Goal: Task Accomplishment & Management: Manage account settings

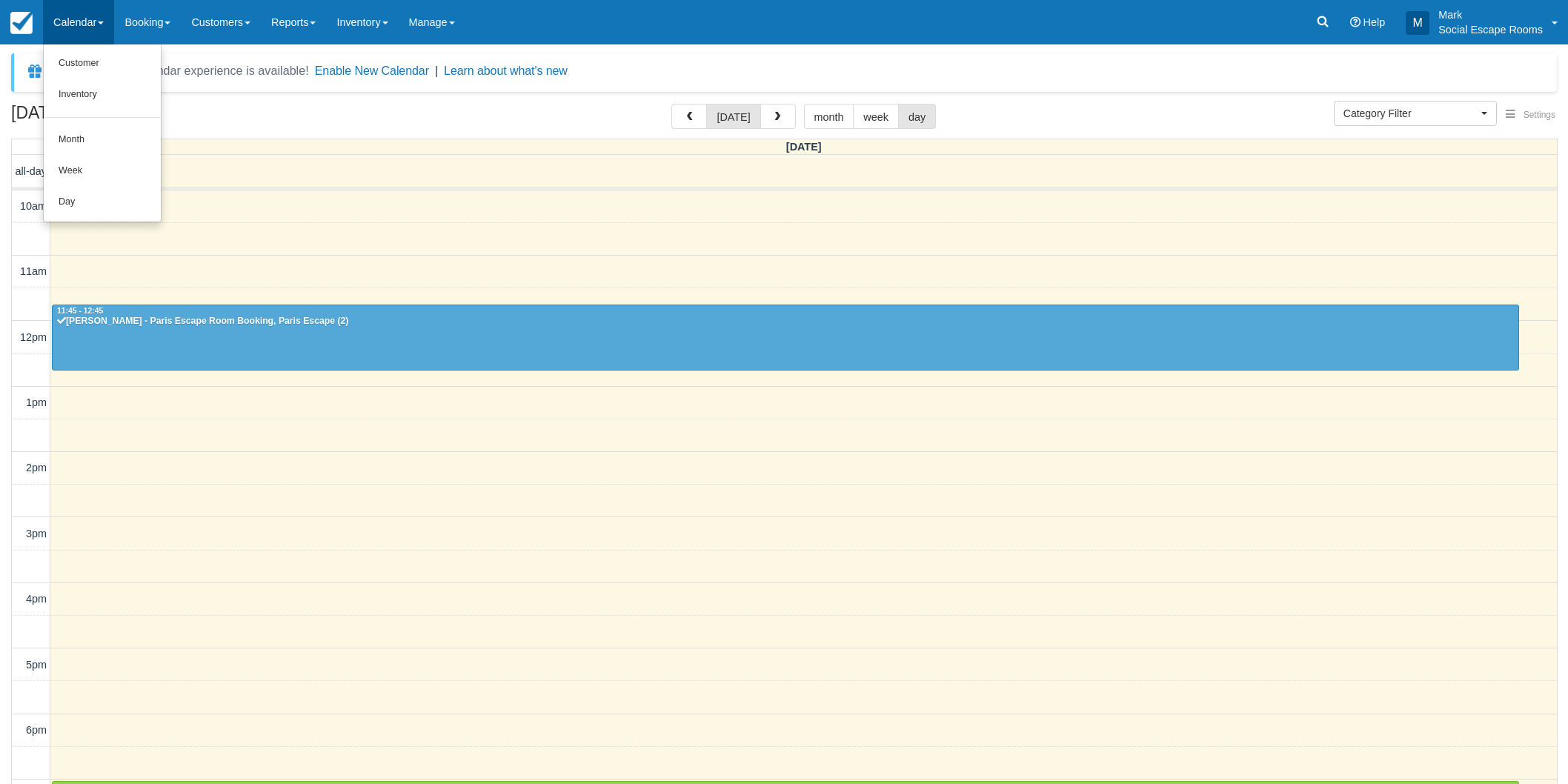
select select
click at [86, 201] on link "Day" at bounding box center [102, 201] width 117 height 31
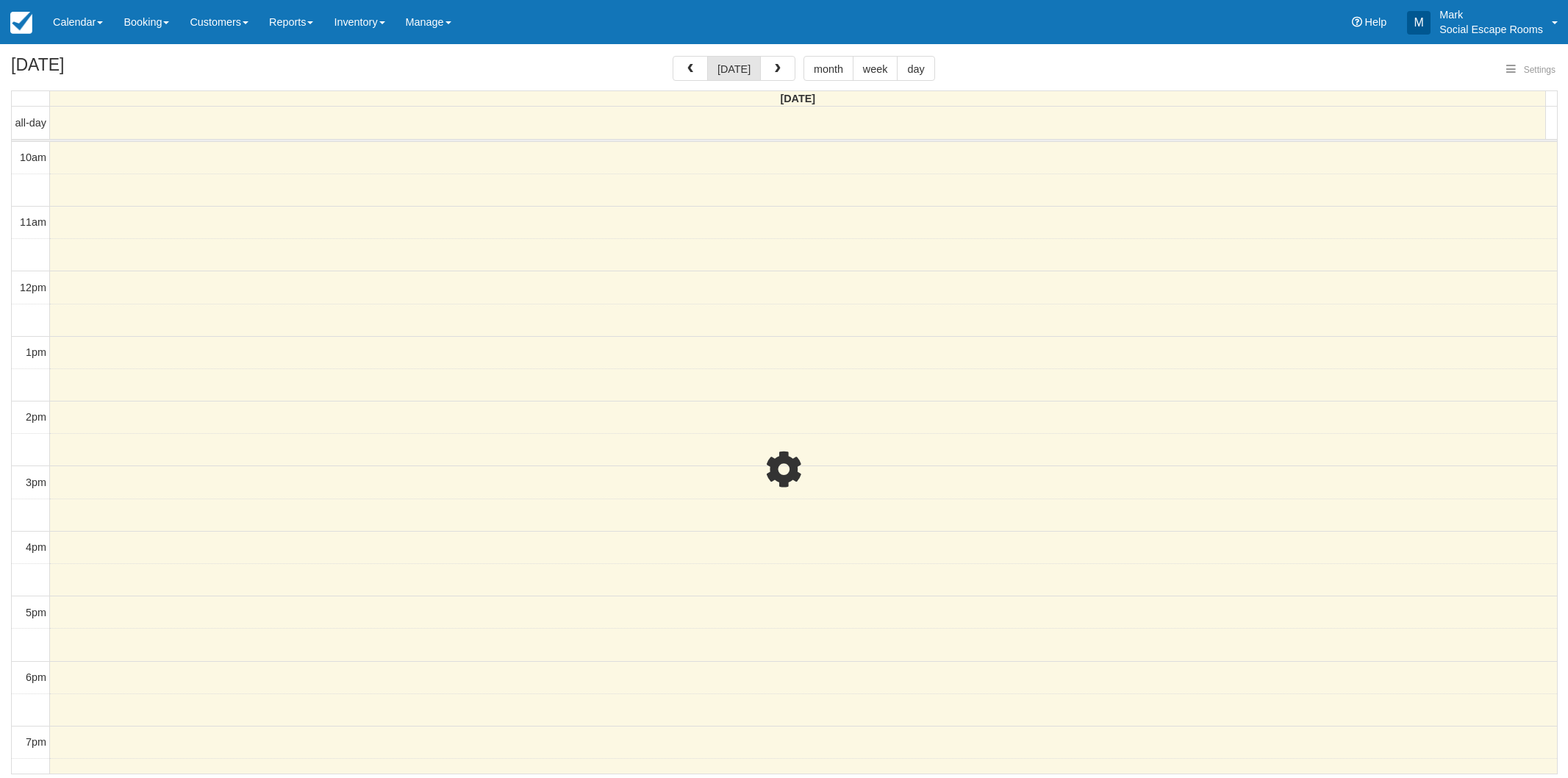
select select
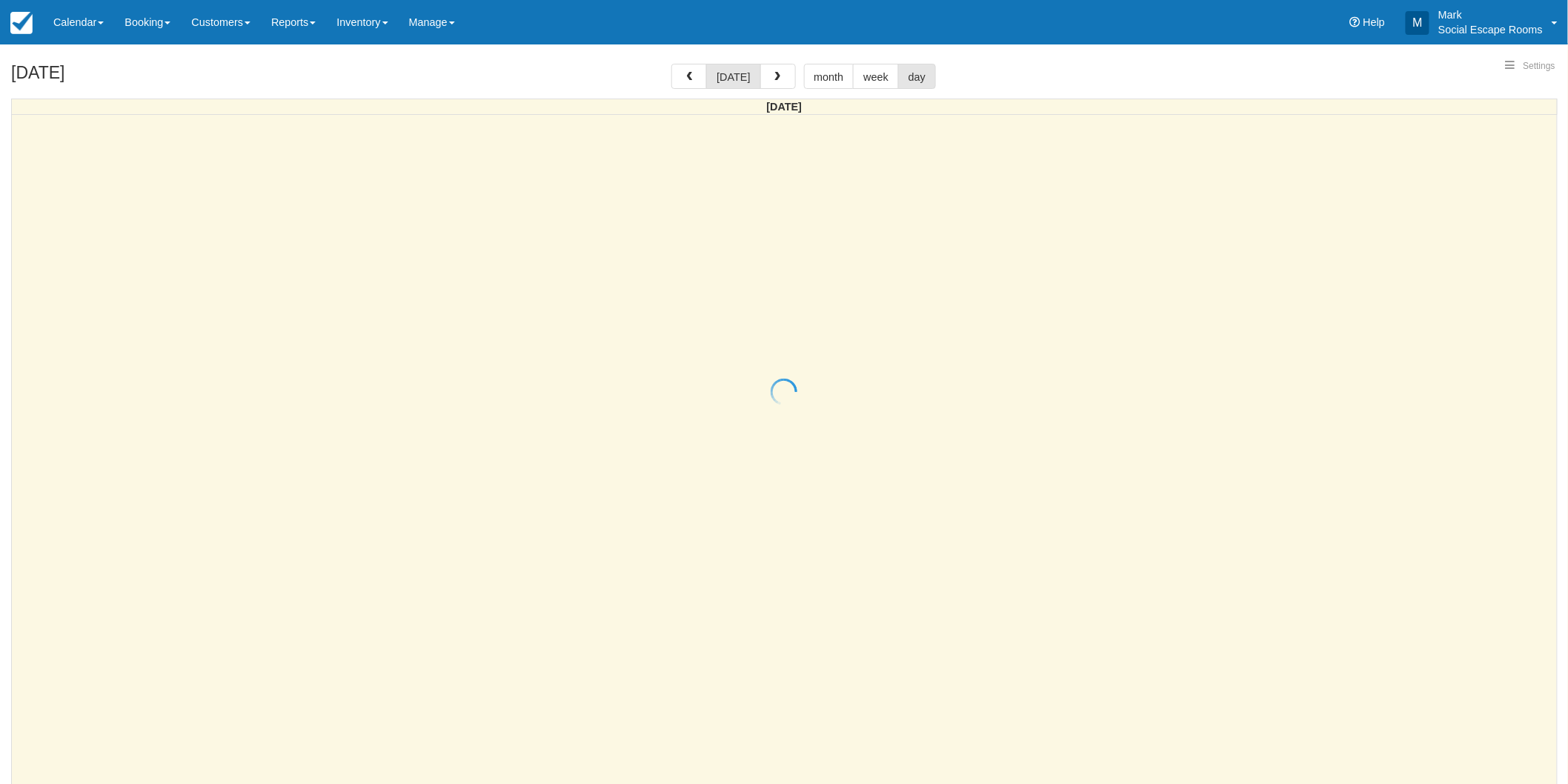
select select
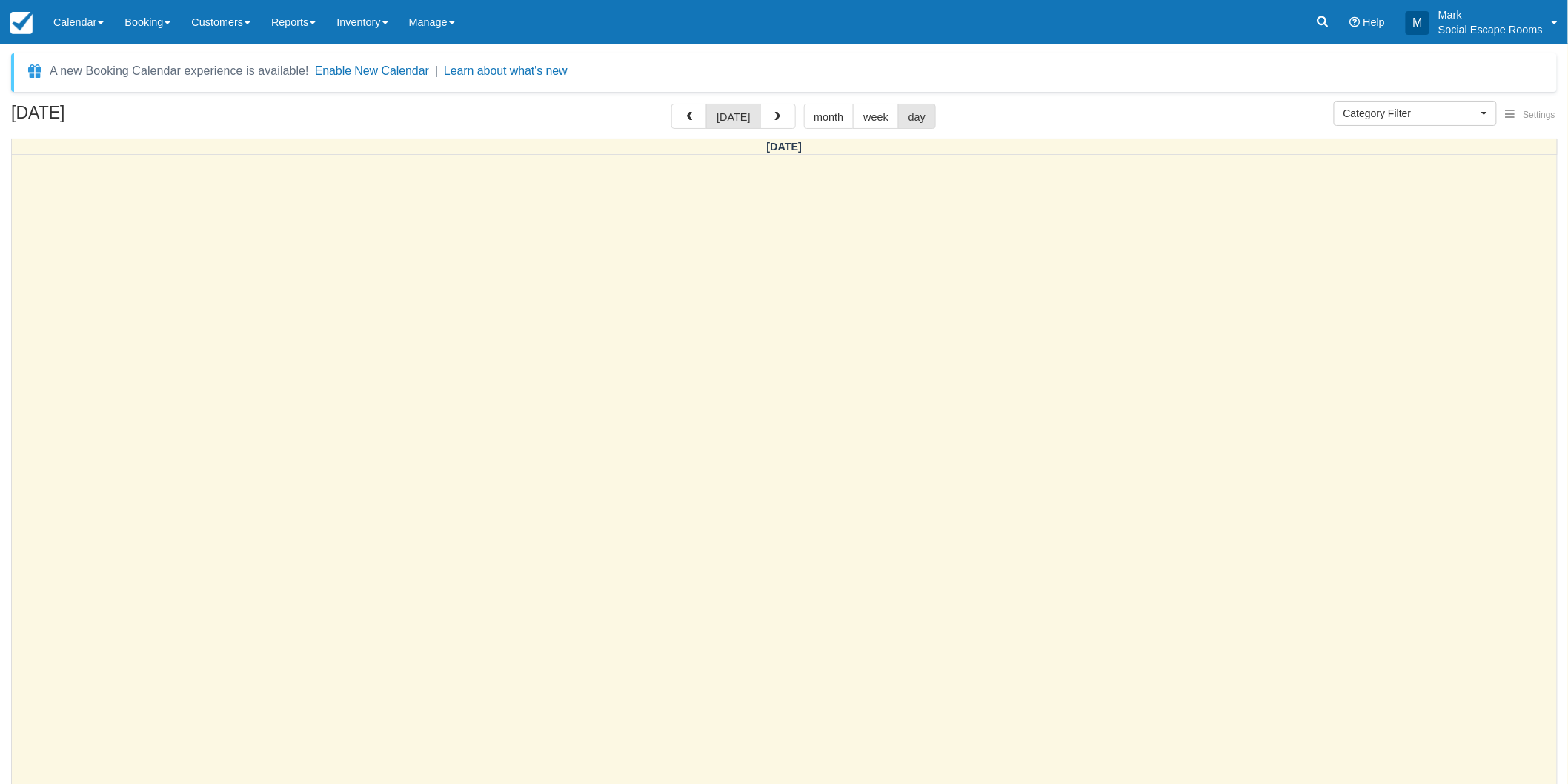
click at [773, 120] on span "button" at bounding box center [778, 117] width 10 height 10
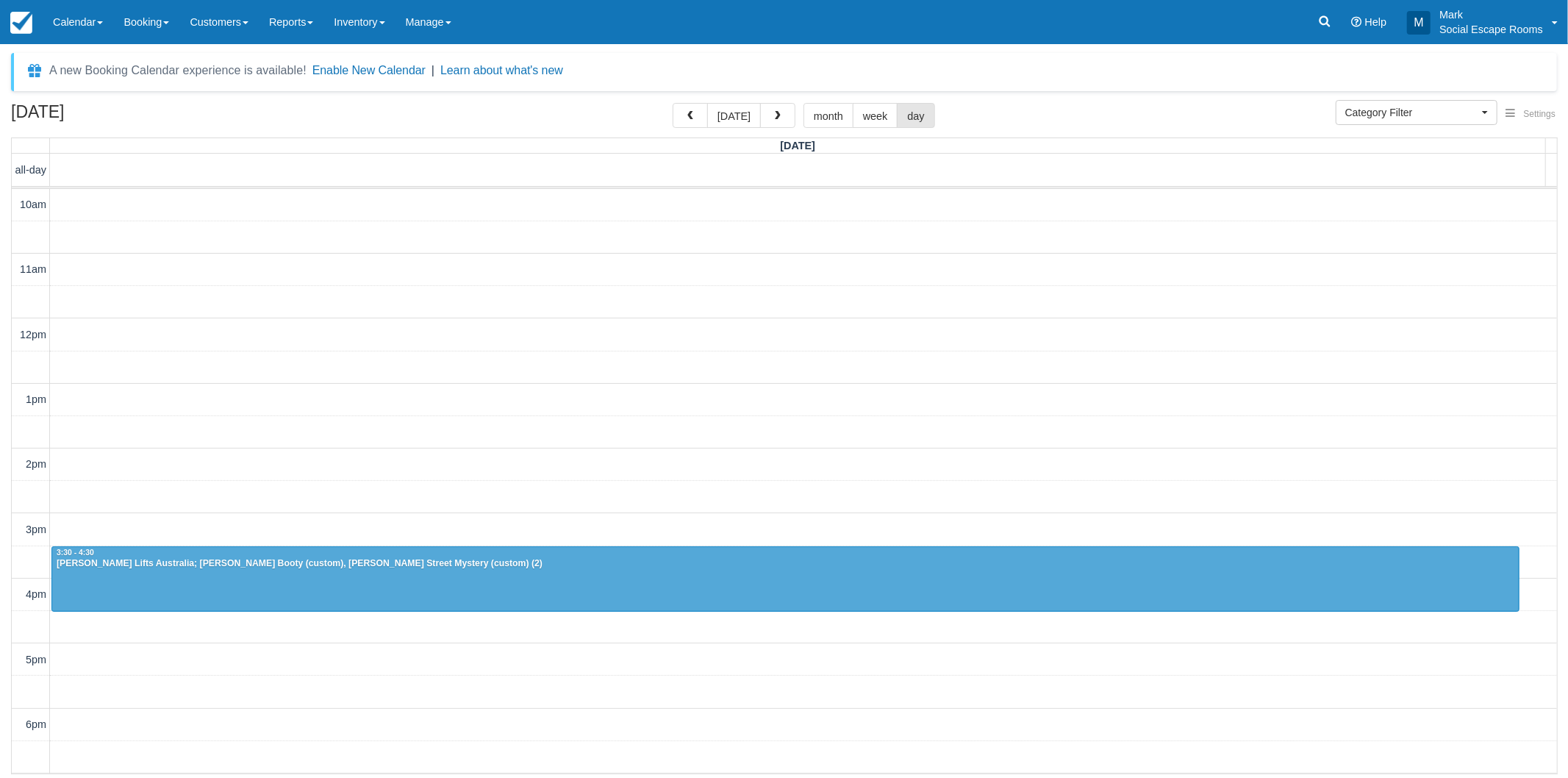
click at [84, 32] on link "Calendar" at bounding box center [77, 22] width 70 height 44
click at [92, 87] on link "Inventory" at bounding box center [101, 94] width 116 height 31
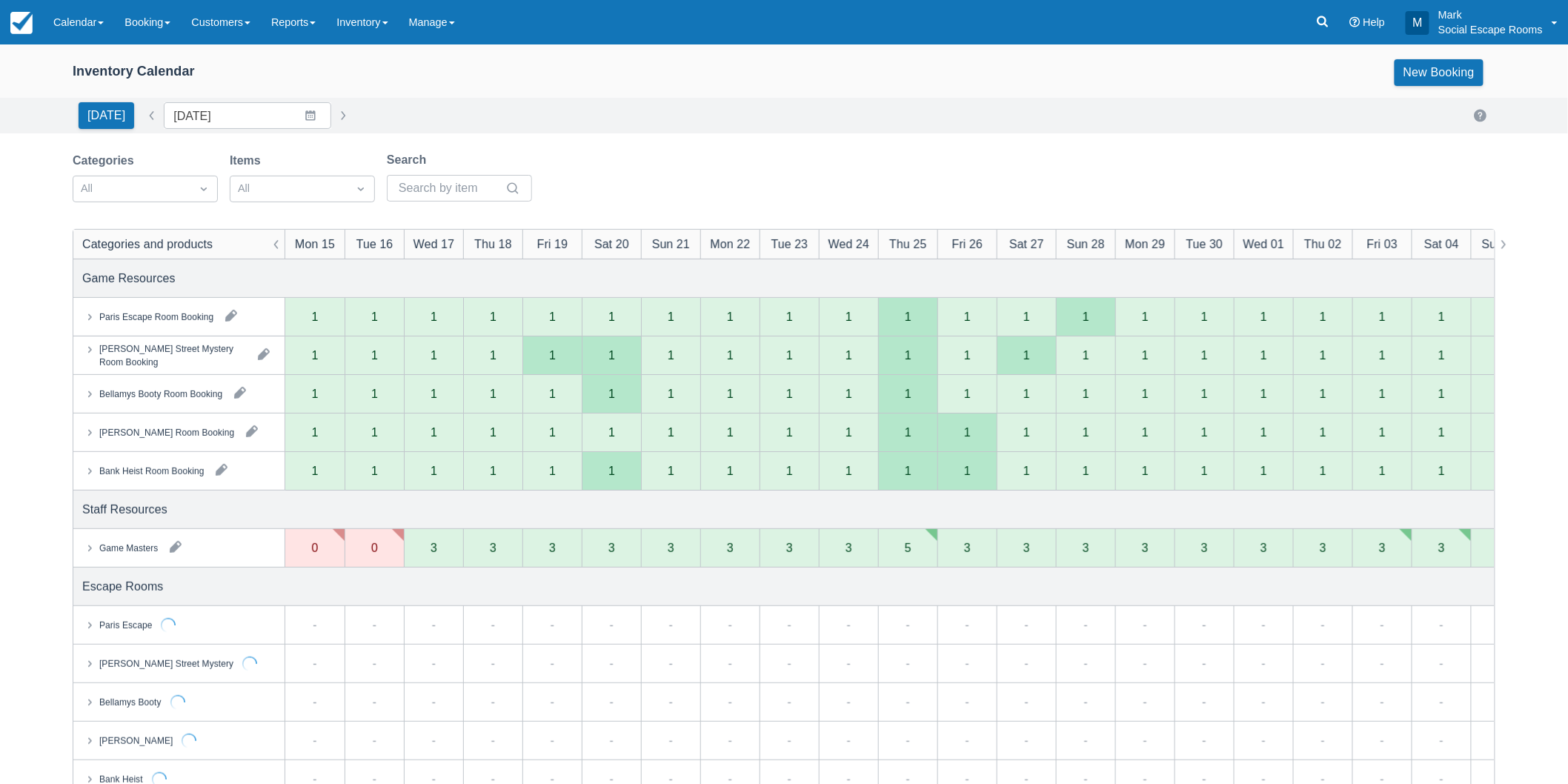
click at [172, 546] on button "button" at bounding box center [175, 547] width 24 height 24
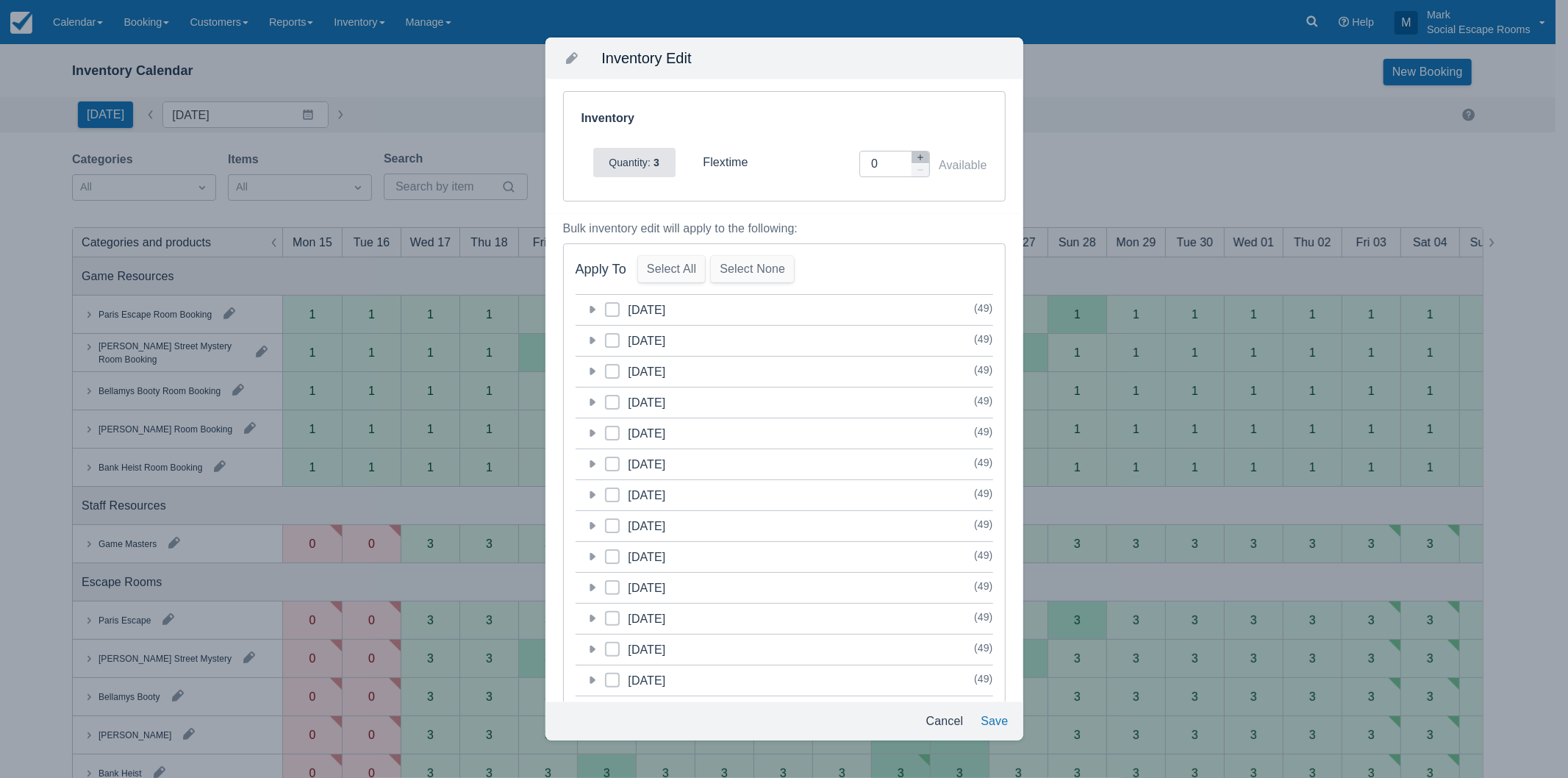
click at [592, 340] on icon at bounding box center [592, 340] width 6 height 7
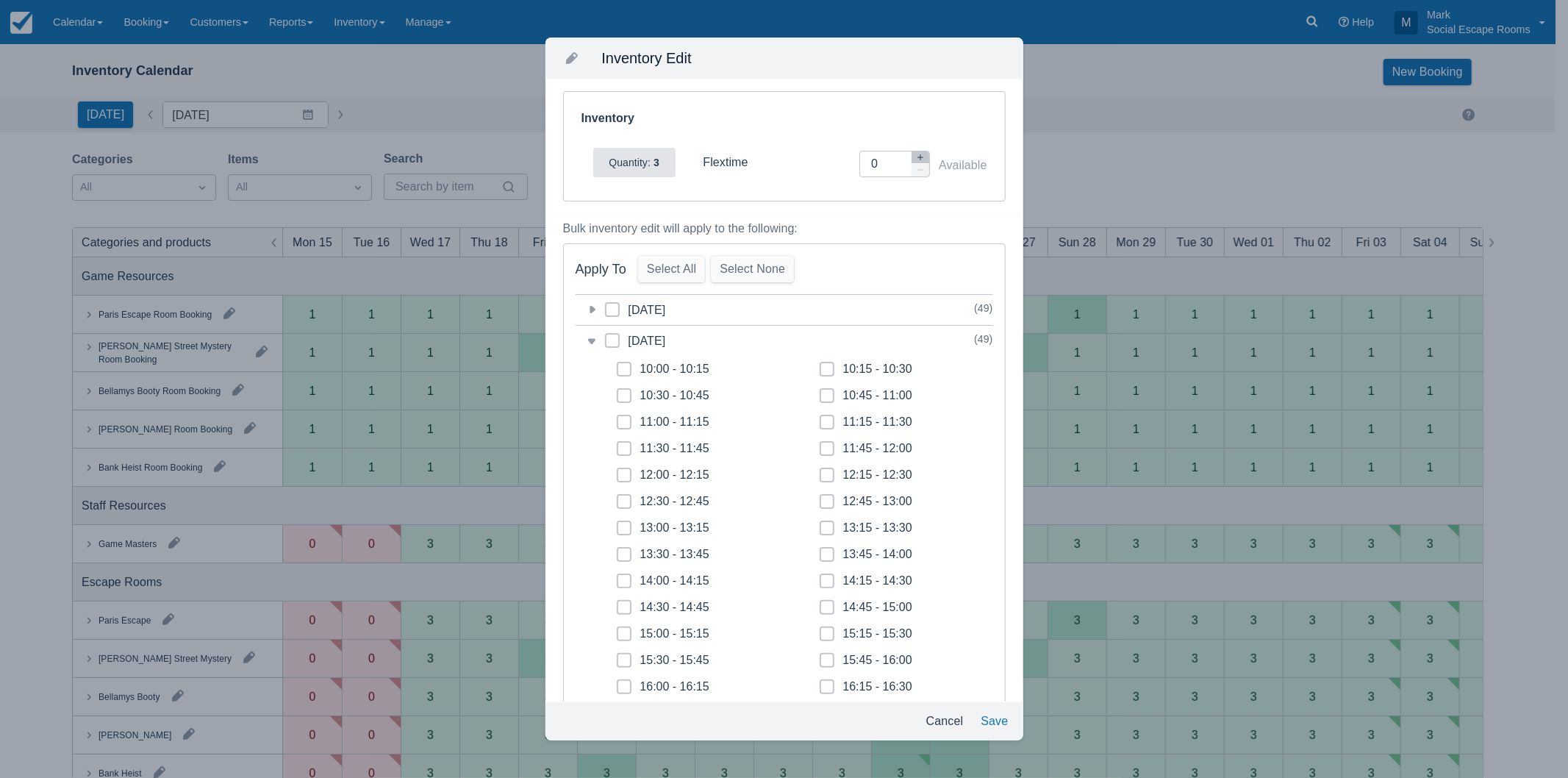
click at [607, 338] on span at bounding box center [612, 346] width 15 height 27
click at [606, 337] on input "category-1757944800" at bounding box center [605, 336] width 1 height 1
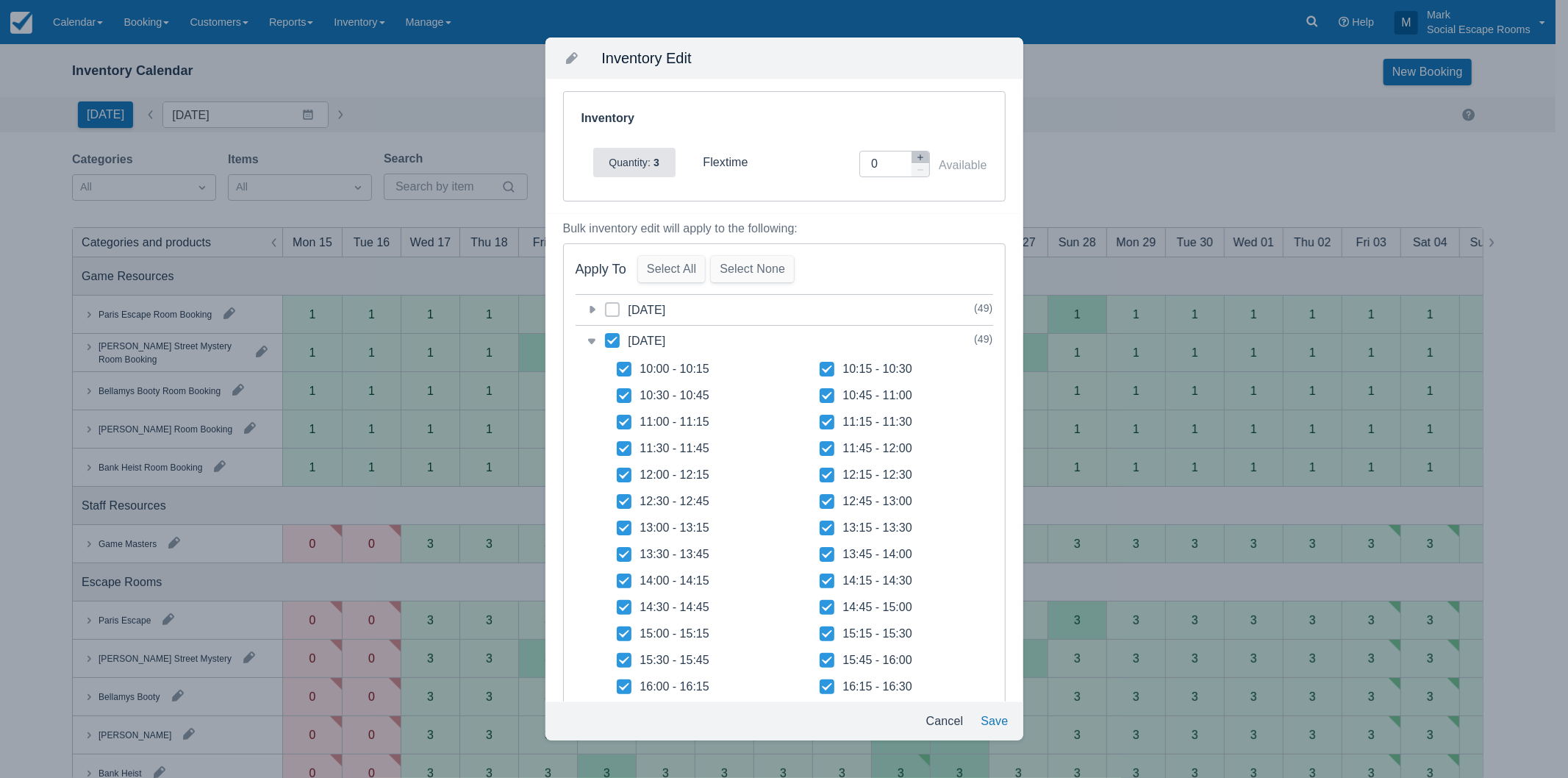
click at [608, 341] on icon at bounding box center [612, 340] width 10 height 7
click at [606, 337] on input "category-1757944800" at bounding box center [605, 336] width 1 height 1
checkbox input "false"
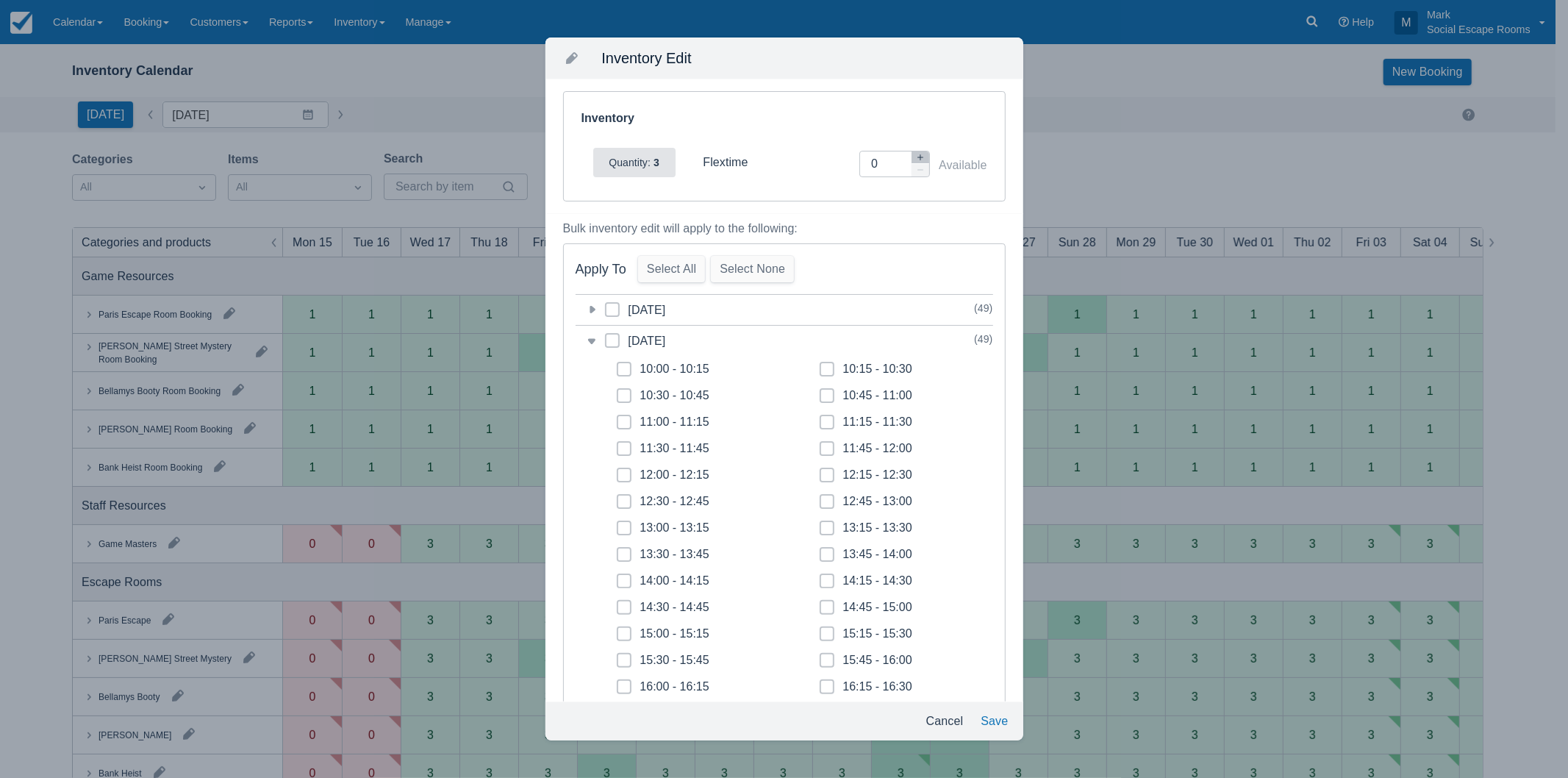
click at [916, 156] on icon "button" at bounding box center [920, 157] width 9 height 9
type input "1"
click at [630, 370] on span at bounding box center [624, 375] width 15 height 27
click at [618, 366] on input "10:00 - 10:15" at bounding box center [617, 365] width 1 height 1
checkbox input "true"
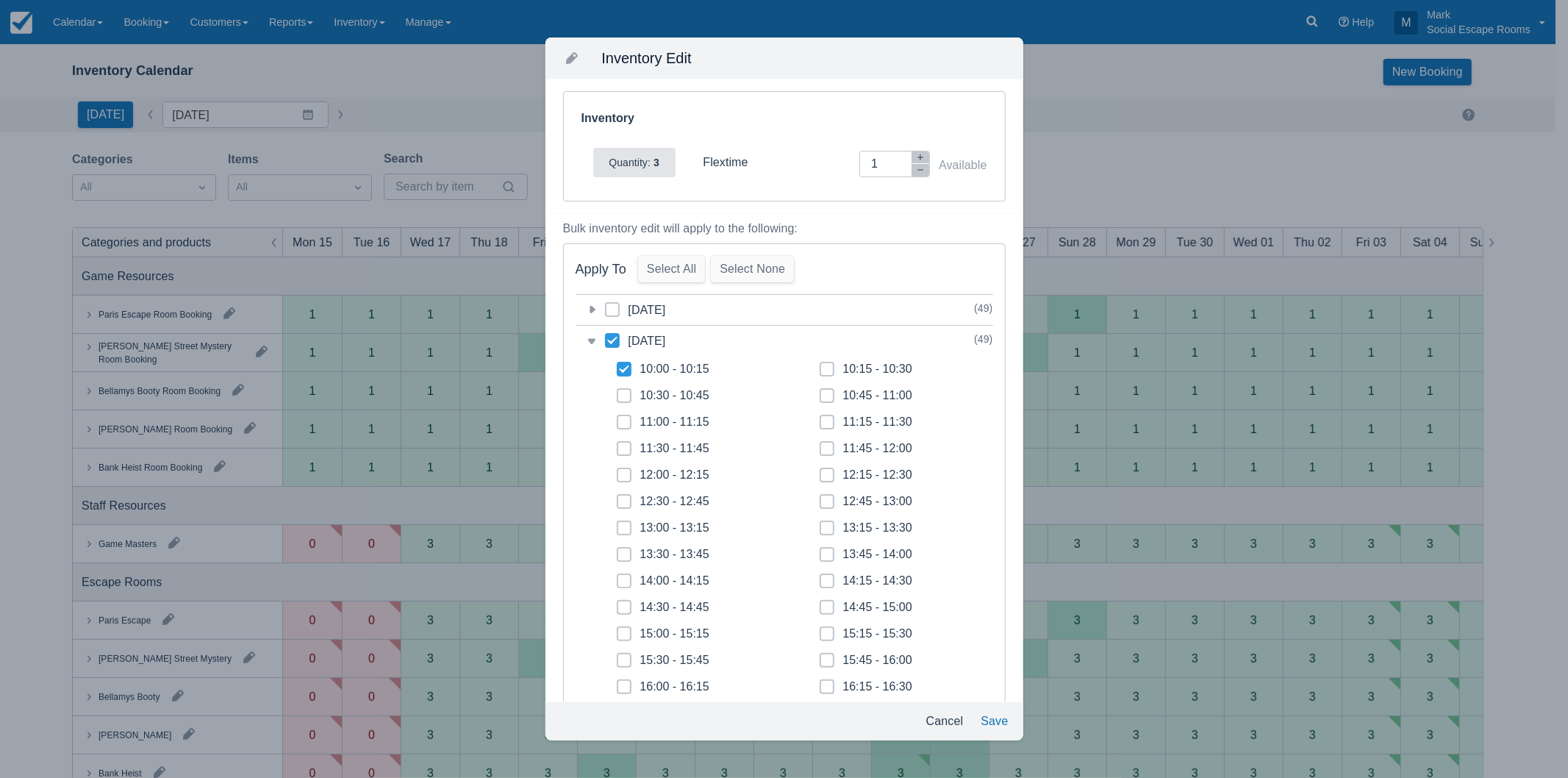
checkbox input "true"
click at [626, 392] on icon at bounding box center [624, 395] width 6 height 6
click at [618, 391] on input "10:30 - 10:45" at bounding box center [617, 391] width 1 height 1
checkbox input "true"
click at [624, 425] on span at bounding box center [624, 427] width 15 height 27
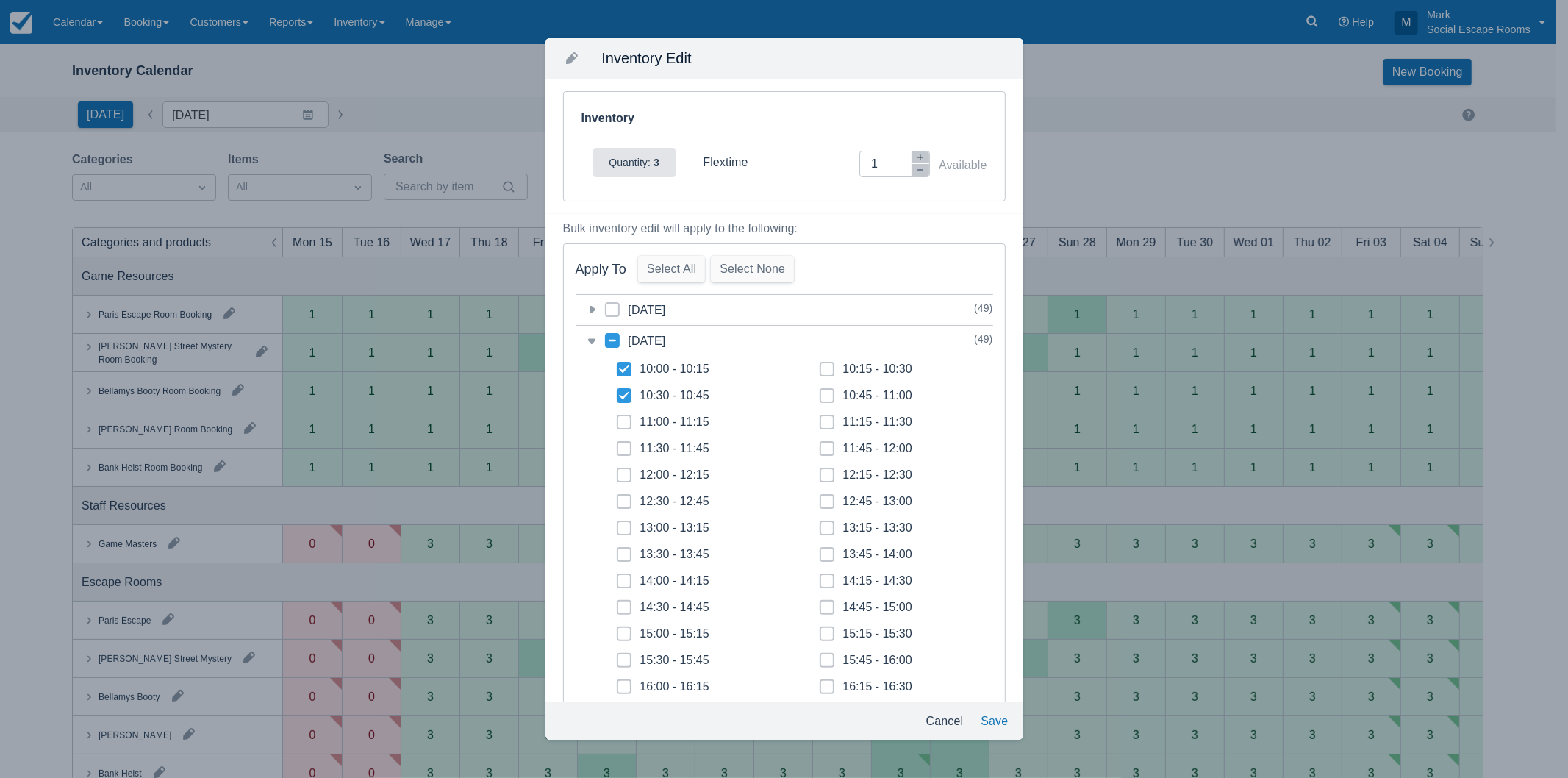
click at [618, 418] on input "11:00 - 11:15" at bounding box center [617, 417] width 1 height 1
click at [627, 438] on span at bounding box center [624, 427] width 15 height 27
click at [618, 418] on input "11:00 - 11:15" at bounding box center [617, 417] width 1 height 1
checkbox input "false"
click at [627, 449] on icon at bounding box center [624, 449] width 6 height 6
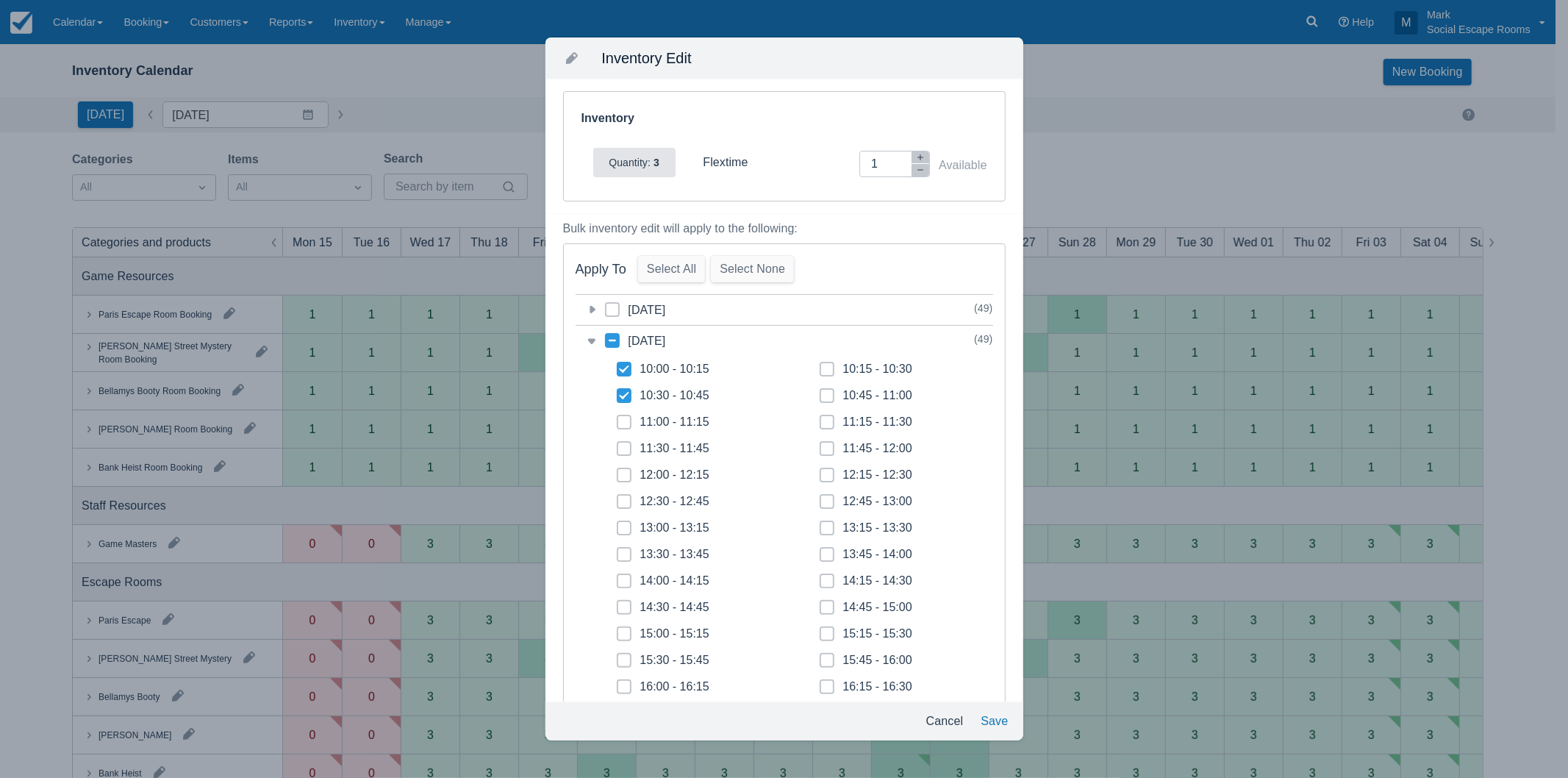
click at [618, 445] on input "11:30 - 11:45" at bounding box center [617, 444] width 1 height 1
checkbox input "true"
click at [627, 419] on icon at bounding box center [624, 422] width 6 height 6
click at [618, 418] on input "11:00 - 11:15" at bounding box center [617, 417] width 1 height 1
checkbox input "true"
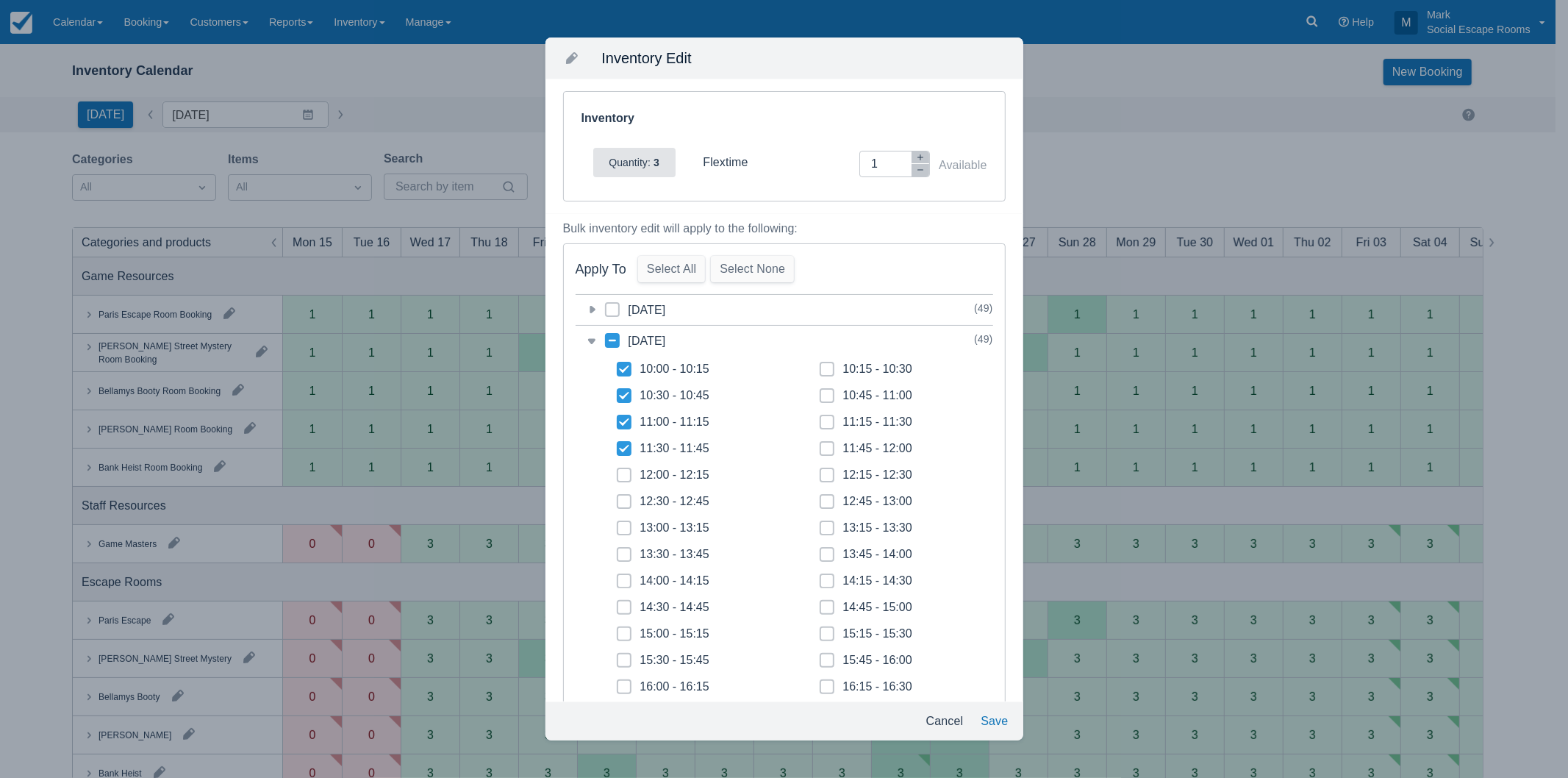
click at [625, 476] on icon at bounding box center [624, 475] width 6 height 6
click at [618, 472] on input "12:00 - 12:15" at bounding box center [617, 471] width 1 height 1
checkbox input "true"
click at [625, 501] on icon at bounding box center [624, 501] width 4 height 3
click at [618, 497] on input "12:30 - 12:45" at bounding box center [617, 497] width 1 height 1
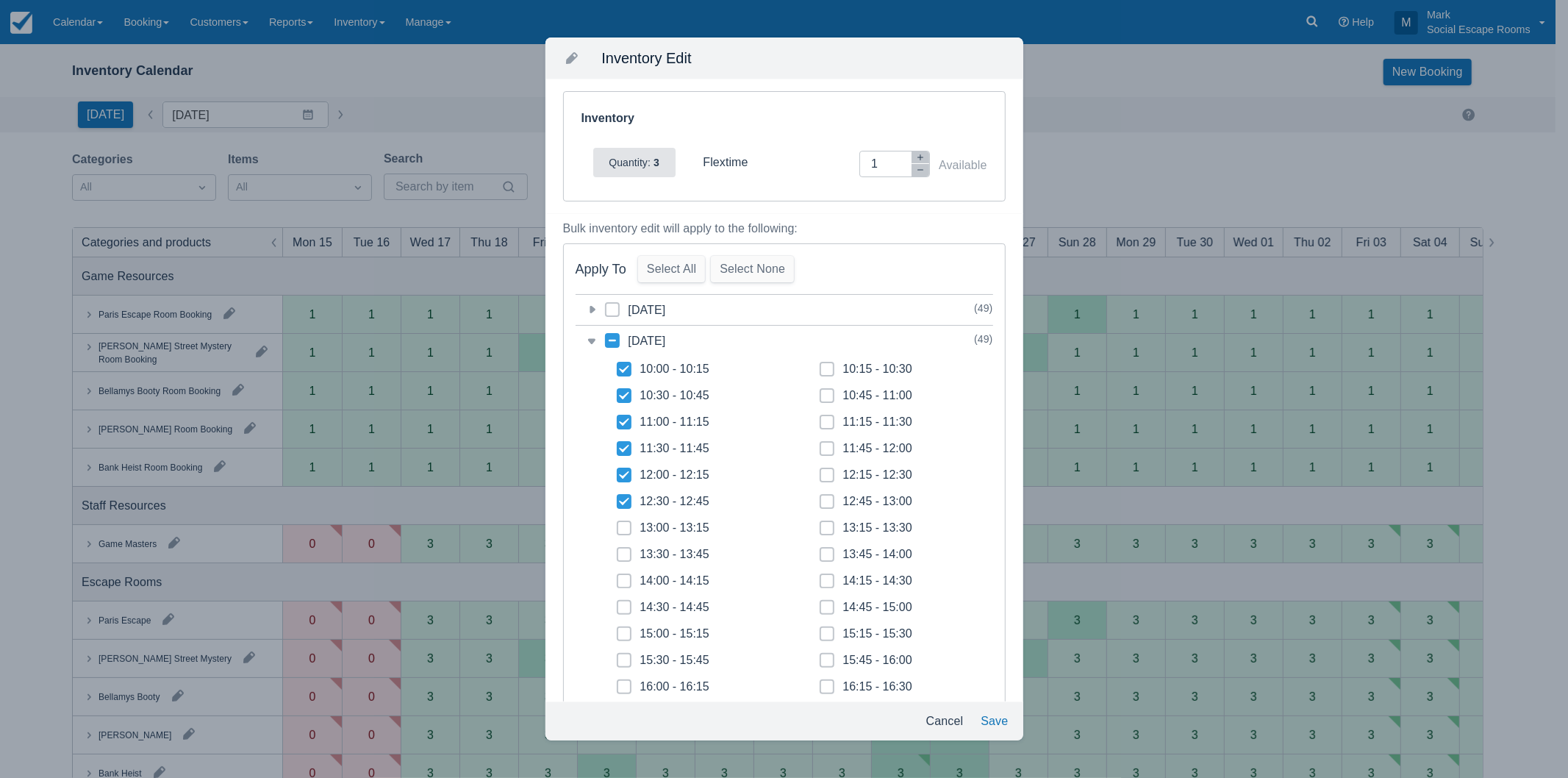
checkbox input "true"
click at [625, 527] on icon at bounding box center [624, 527] width 4 height 3
click at [618, 524] on input "13:00 - 13:15" at bounding box center [617, 523] width 1 height 1
checkbox input "true"
click at [825, 370] on icon at bounding box center [828, 369] width 6 height 6
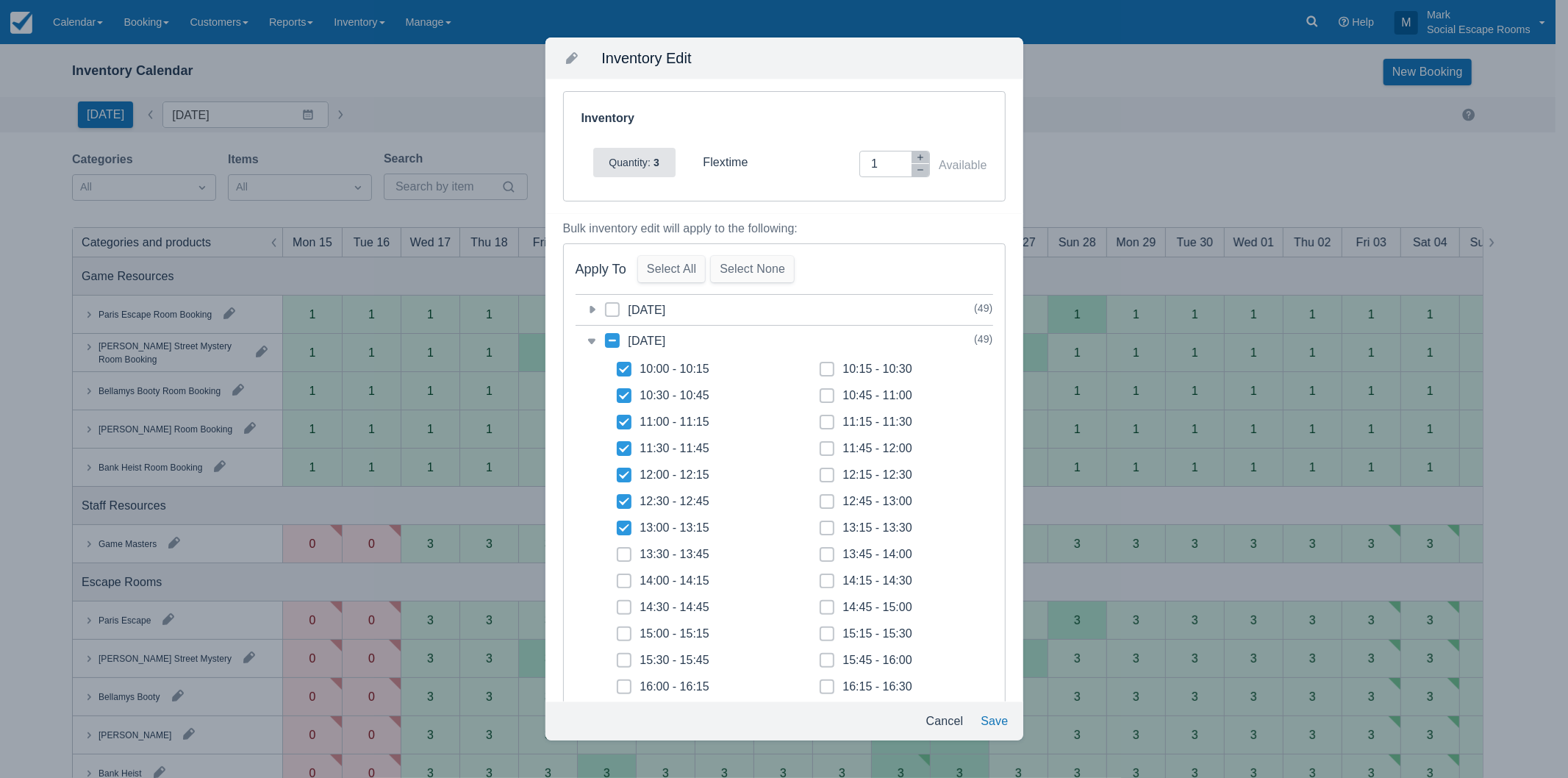
click at [821, 366] on input "10:15 - 10:30" at bounding box center [820, 365] width 1 height 1
checkbox input "true"
click at [825, 394] on span at bounding box center [827, 401] width 15 height 27
click at [821, 391] on input "10:45 - 11:00" at bounding box center [820, 391] width 1 height 1
checkbox input "true"
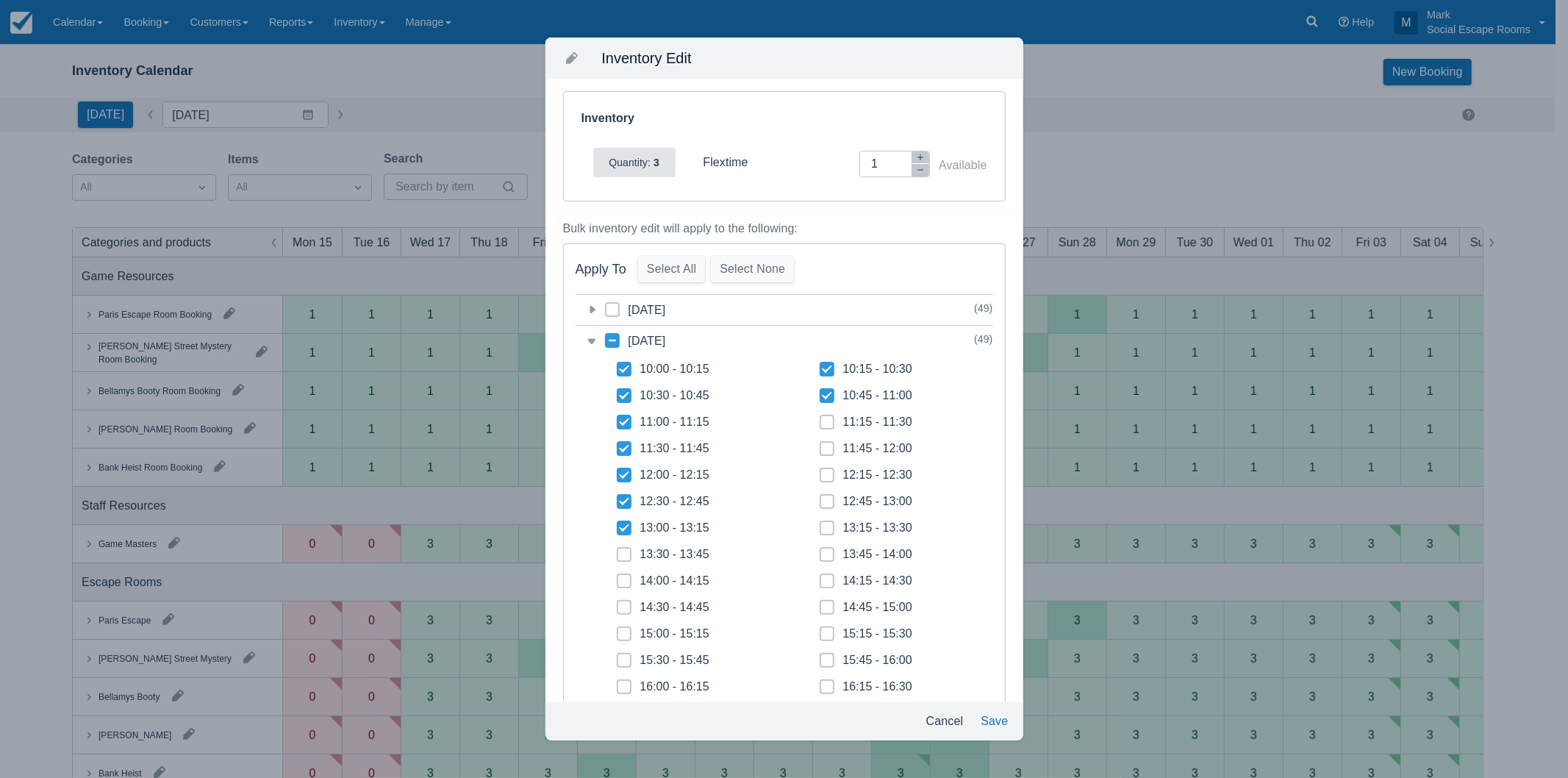
click at [825, 422] on icon at bounding box center [828, 422] width 6 height 6
click at [821, 418] on input "11:15 - 11:30" at bounding box center [820, 417] width 1 height 1
checkbox input "true"
click at [826, 452] on span at bounding box center [827, 454] width 15 height 27
click at [821, 445] on input "11:45 - 12:00" at bounding box center [820, 444] width 1 height 1
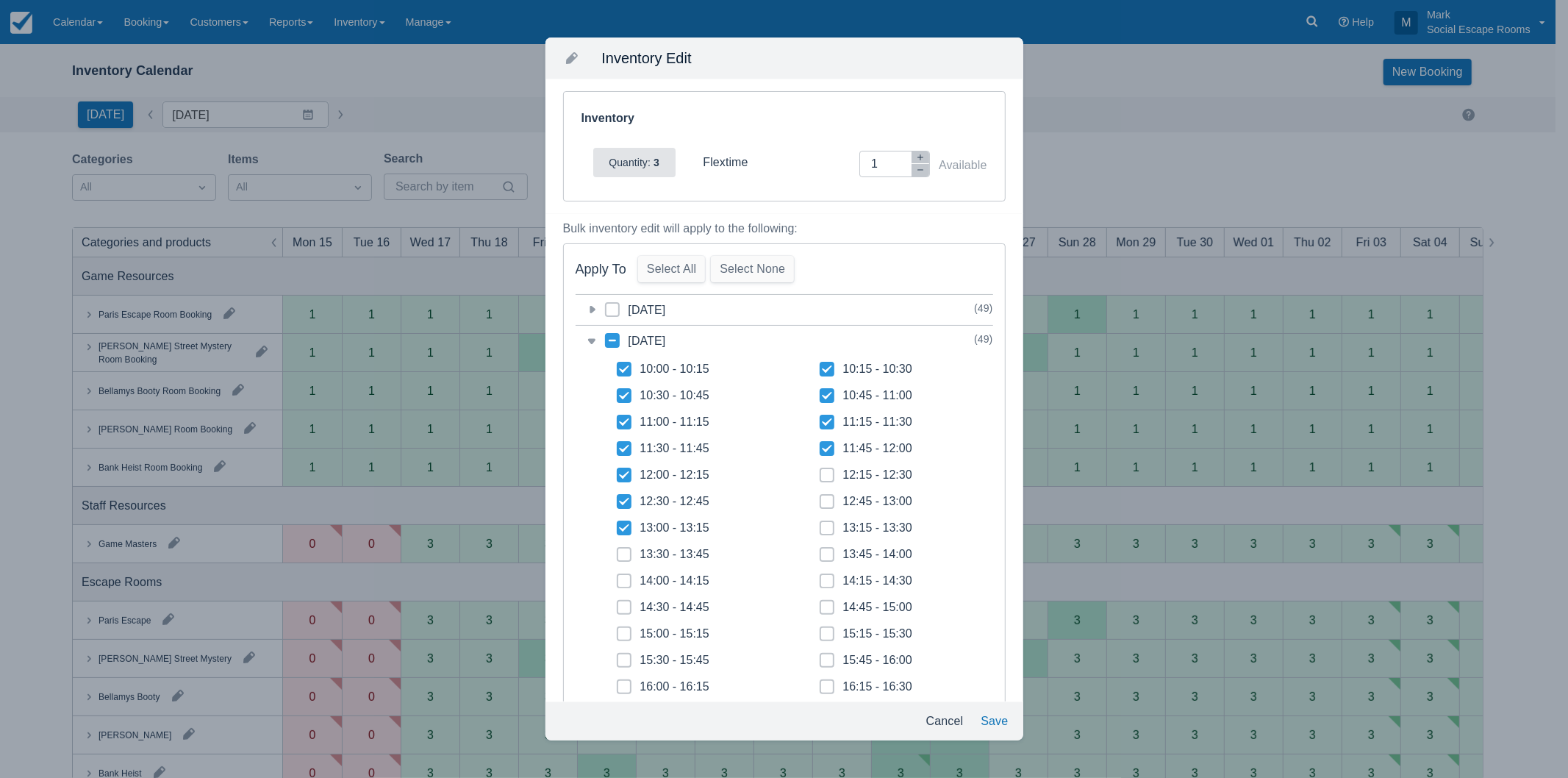
checkbox input "true"
click at [825, 475] on span at bounding box center [827, 480] width 15 height 27
click at [821, 472] on input "12:15 - 12:30" at bounding box center [820, 471] width 1 height 1
checkbox input "true"
click at [825, 500] on span at bounding box center [827, 507] width 15 height 27
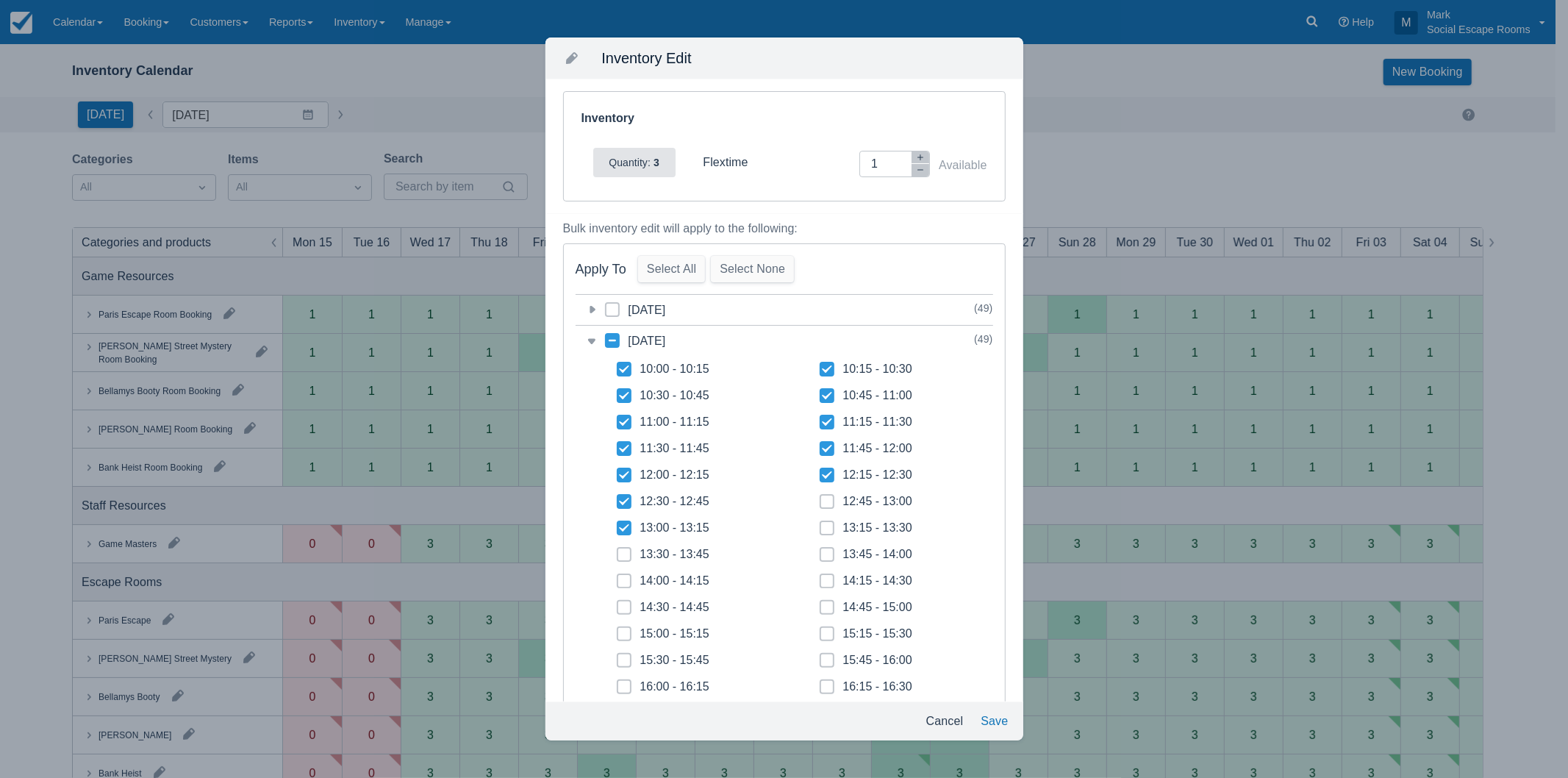
click at [821, 497] on input "12:45 - 13:00" at bounding box center [820, 497] width 1 height 1
checkbox input "true"
click at [825, 527] on span at bounding box center [827, 533] width 15 height 27
click at [821, 524] on input "13:15 - 13:30" at bounding box center [820, 523] width 1 height 1
checkbox input "true"
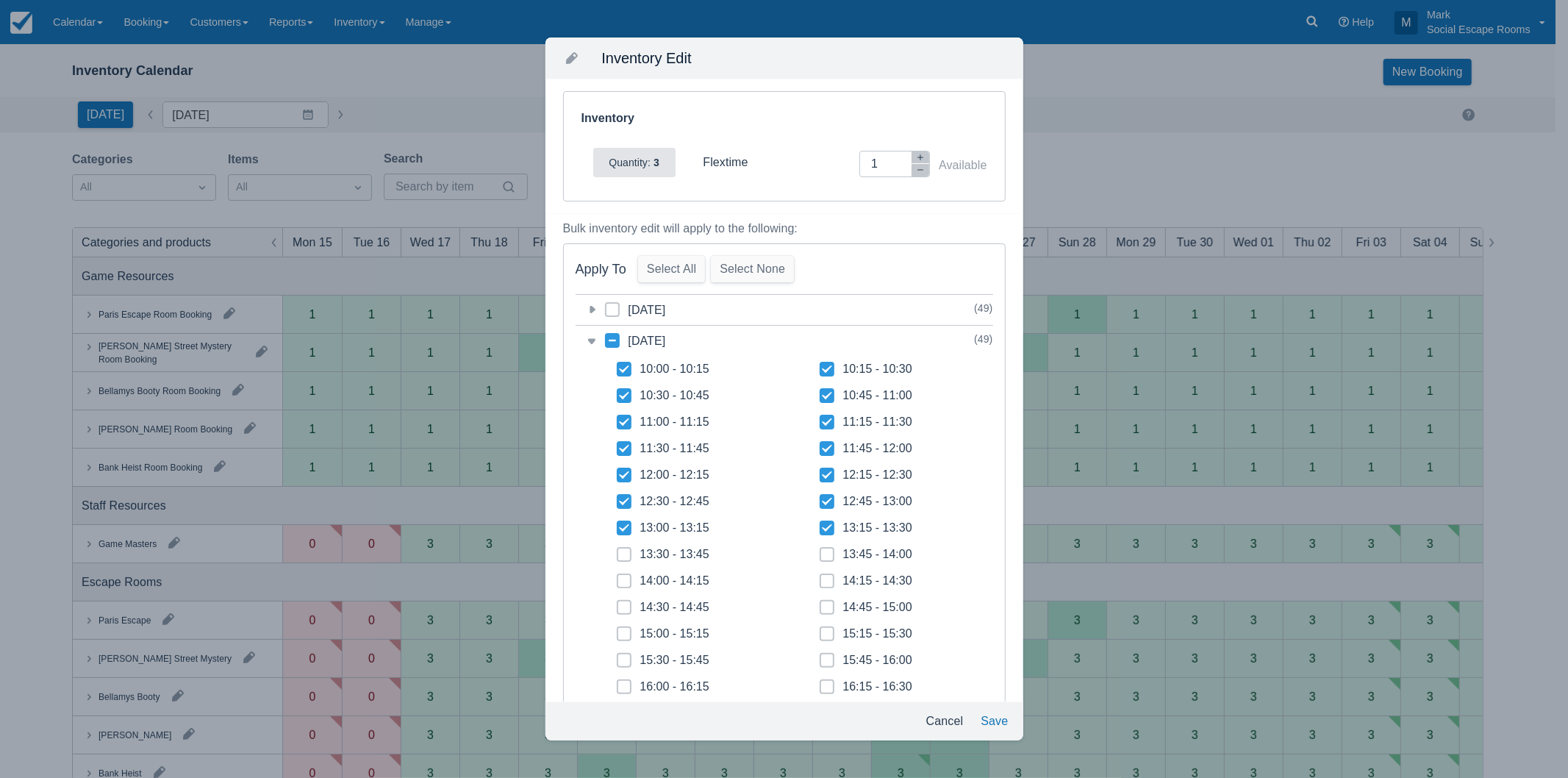
click at [824, 560] on span at bounding box center [827, 560] width 15 height 27
click at [821, 551] on input "13:45 - 14:00" at bounding box center [820, 550] width 1 height 1
checkbox input "true"
click at [822, 583] on span at bounding box center [827, 586] width 15 height 27
click at [821, 577] on input "14:15 - 14:30" at bounding box center [820, 576] width 1 height 1
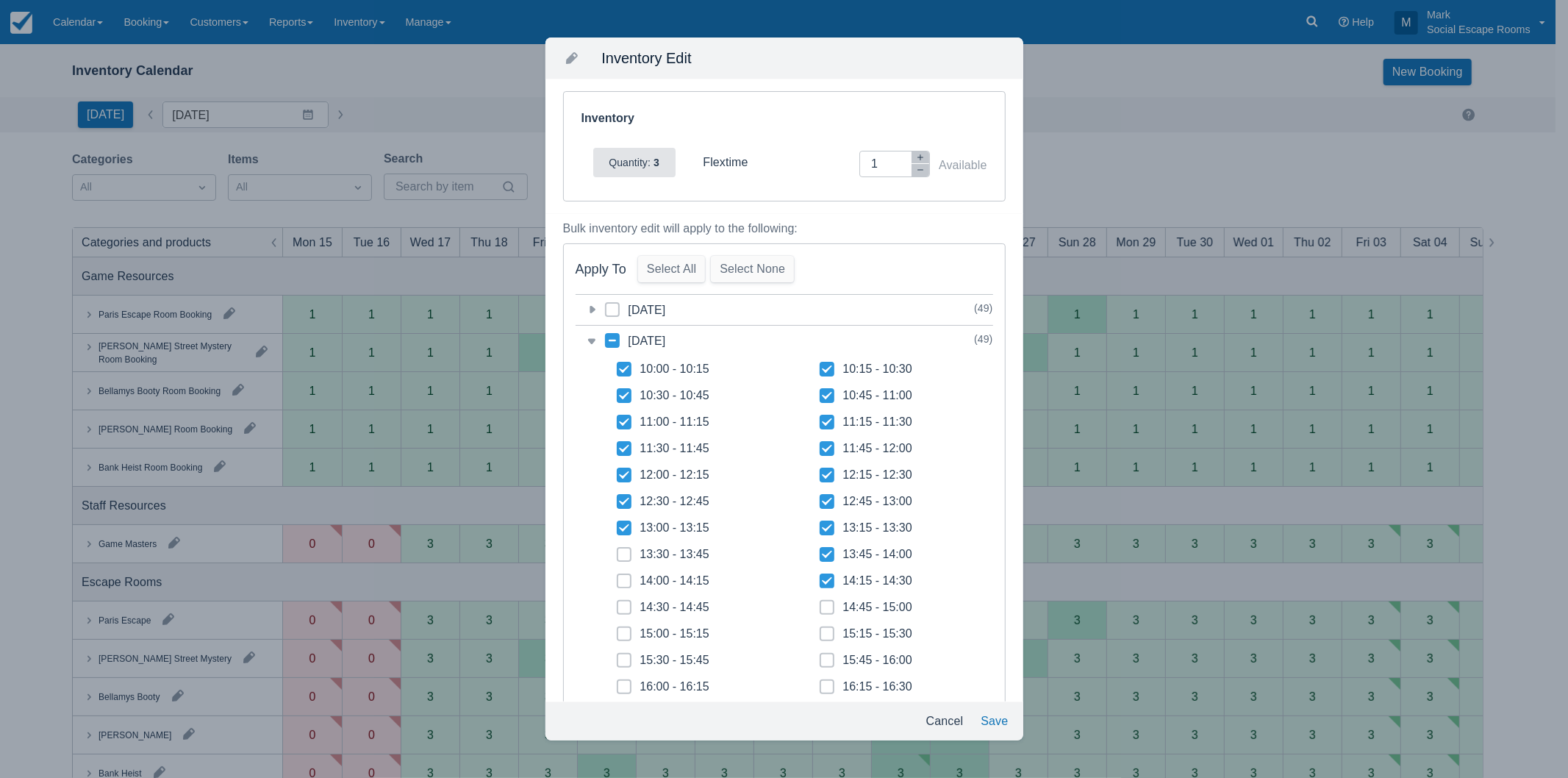
checkbox input "true"
click at [824, 613] on span at bounding box center [827, 613] width 15 height 27
click at [821, 603] on input "14:45 - 15:00" at bounding box center [820, 603] width 1 height 1
checkbox input "true"
drag, startPoint x: 821, startPoint y: 630, endPoint x: 791, endPoint y: 628, distance: 30.1
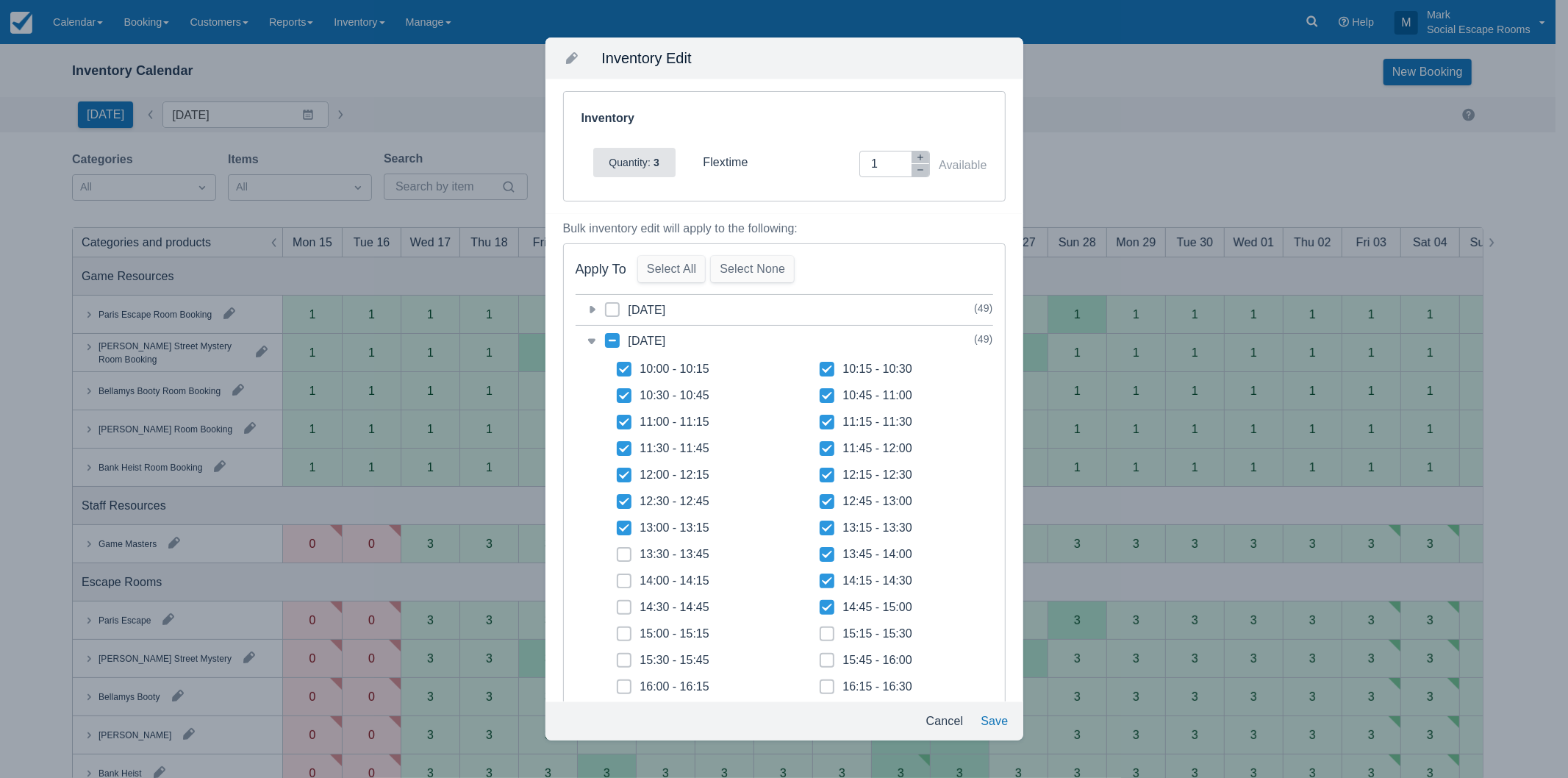
click at [825, 631] on icon at bounding box center [828, 634] width 6 height 6
click at [820, 630] on input "15:15 - 15:30" at bounding box center [820, 630] width 1 height 1
checkbox input "true"
click at [627, 631] on icon at bounding box center [624, 634] width 6 height 6
click at [618, 630] on input "15:00 - 15:15" at bounding box center [617, 630] width 1 height 1
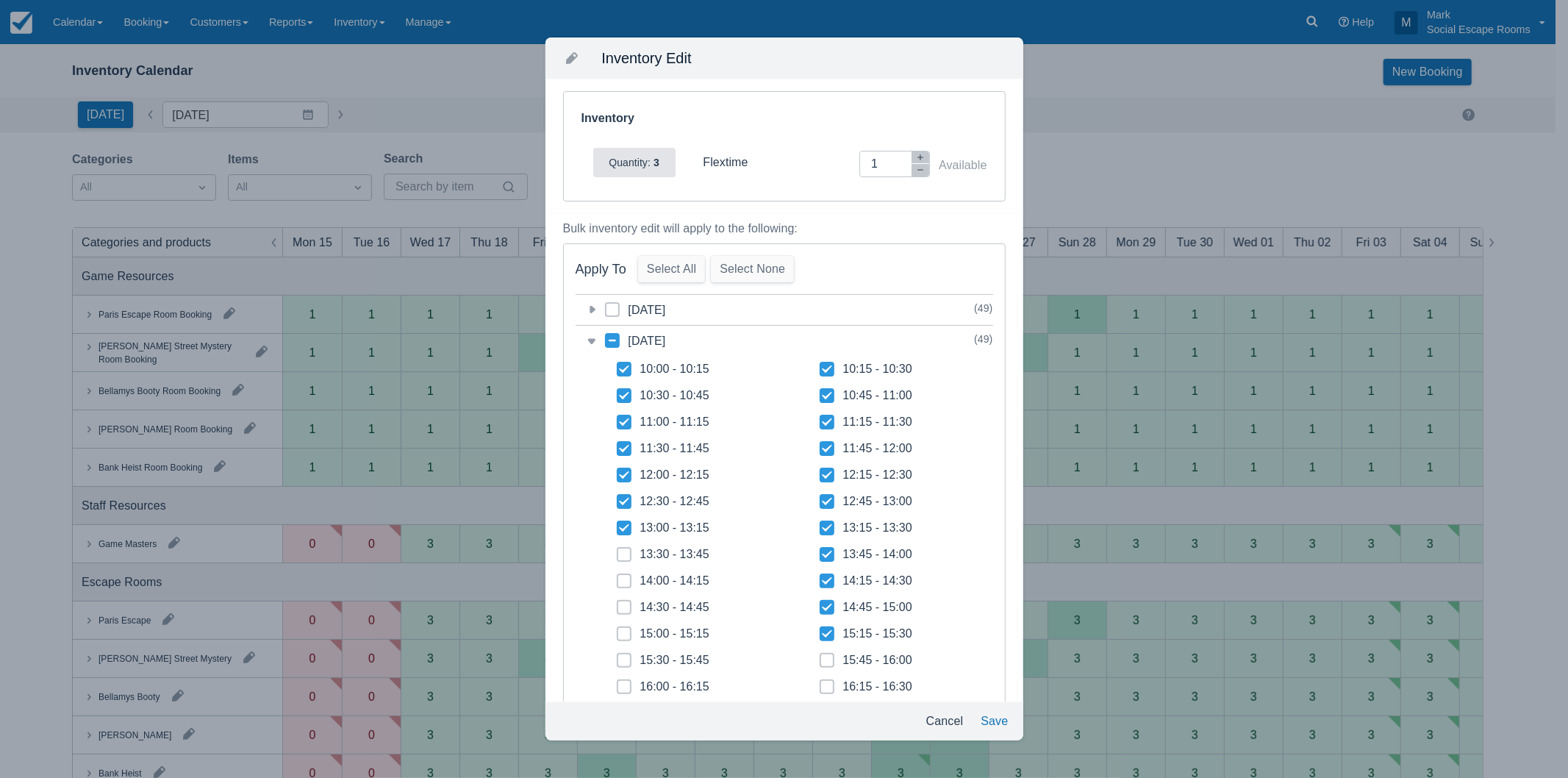
checkbox input "true"
click at [626, 610] on icon at bounding box center [624, 607] width 6 height 6
click at [618, 603] on input "14:30 - 14:45" at bounding box center [617, 603] width 1 height 1
checkbox input "true"
click at [623, 578] on icon at bounding box center [624, 580] width 6 height 6
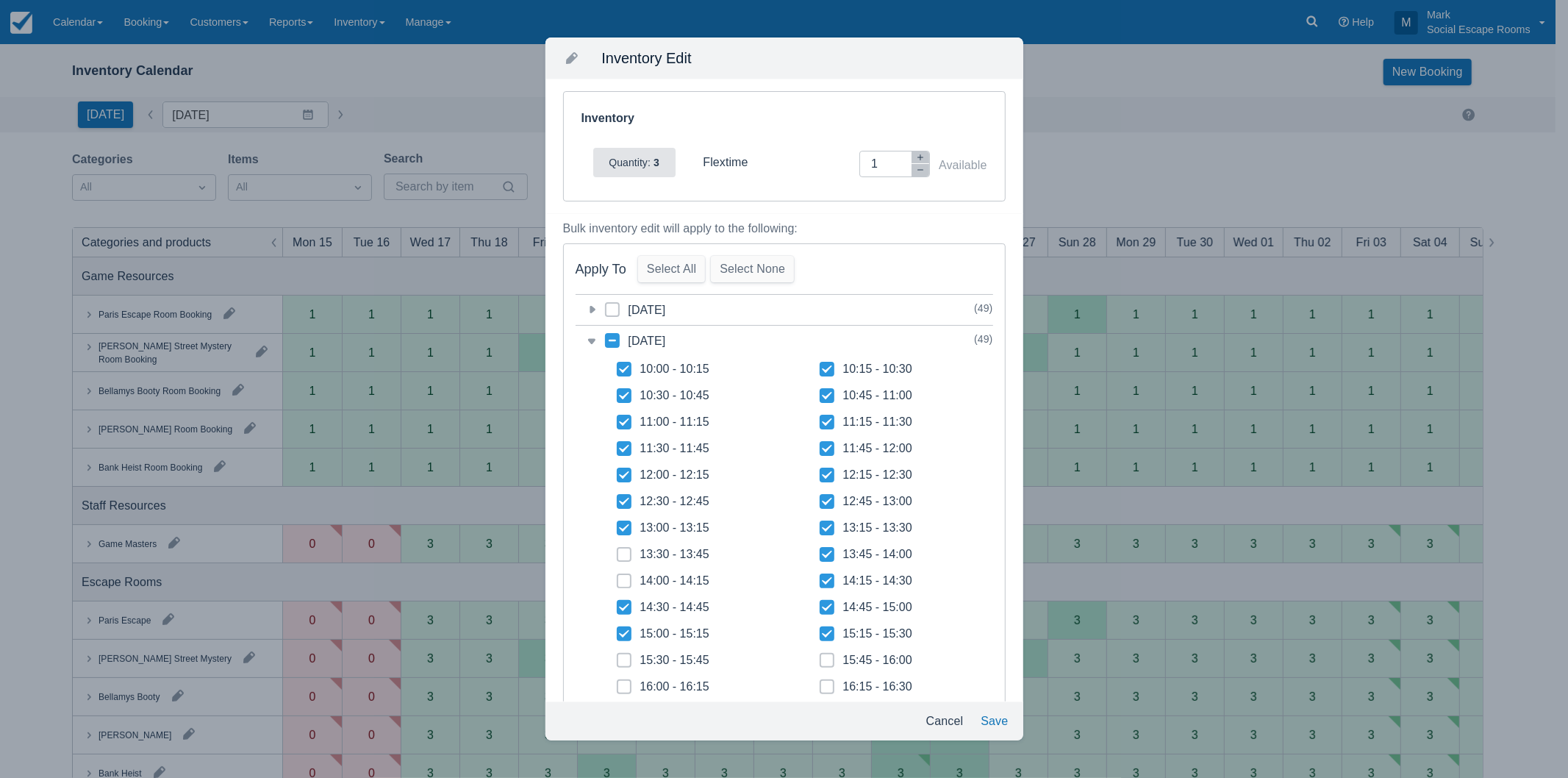
click at [618, 577] on input "14:00 - 14:15" at bounding box center [617, 576] width 1 height 1
checkbox input "true"
click at [619, 553] on span at bounding box center [624, 560] width 15 height 27
click at [618, 551] on input "13:30 - 13:45" at bounding box center [617, 550] width 1 height 1
checkbox input "true"
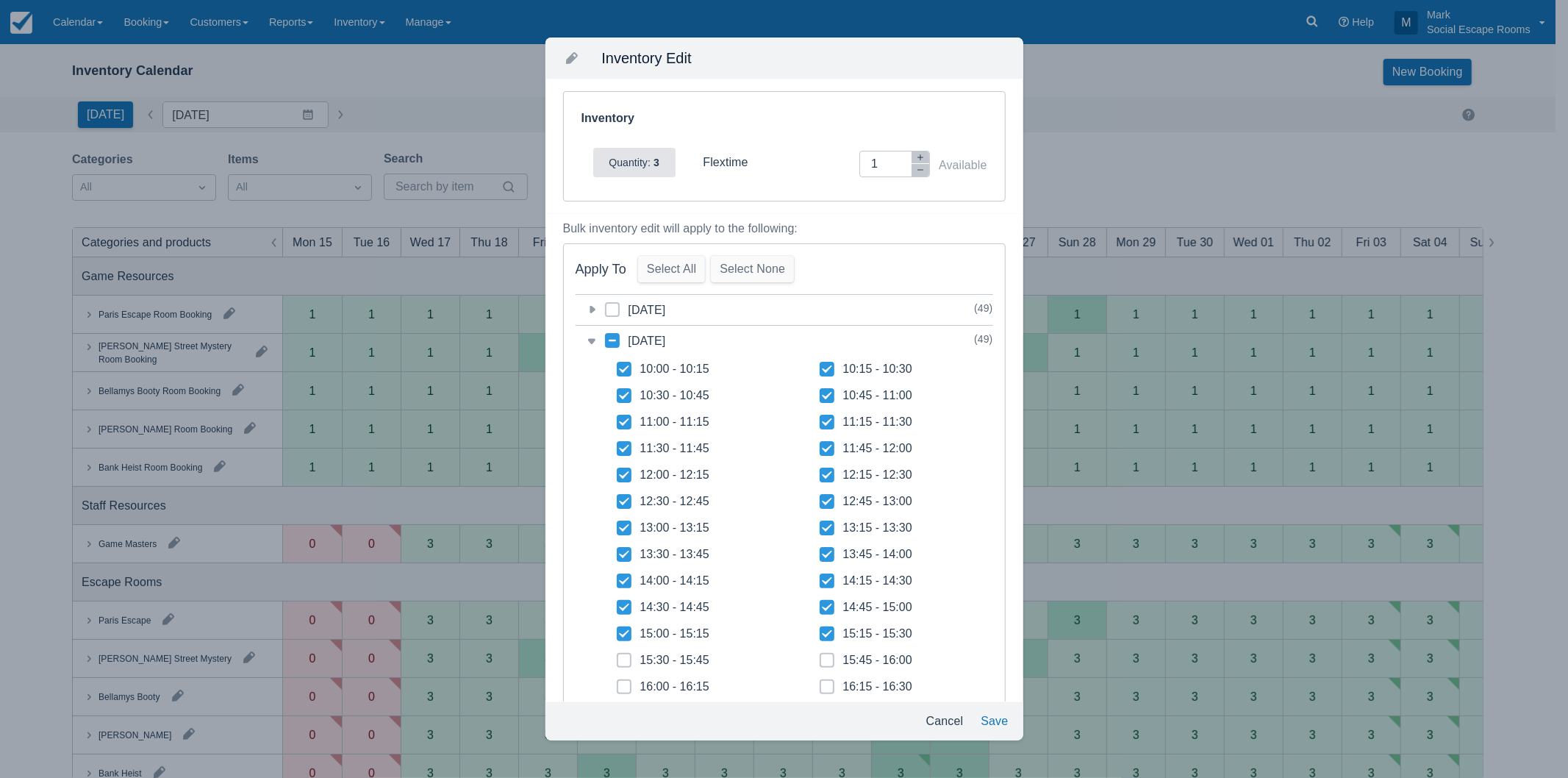
click at [822, 634] on icon at bounding box center [827, 633] width 10 height 7
click at [821, 630] on input "15:15 - 15:30" at bounding box center [820, 630] width 1 height 1
checkbox input "false"
click at [986, 724] on button "Save" at bounding box center [994, 721] width 39 height 27
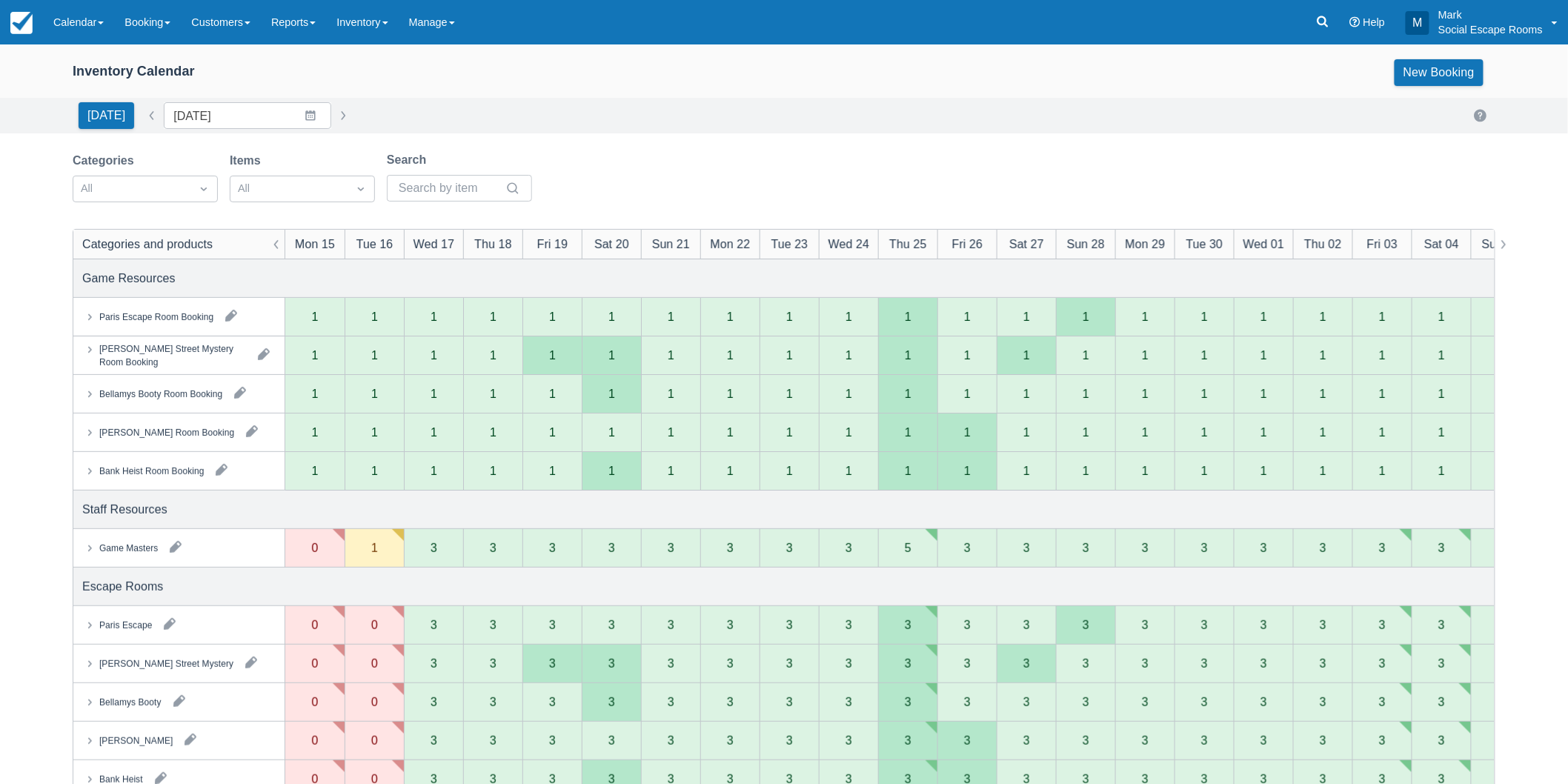
click at [129, 544] on div "Game Masters" at bounding box center [129, 547] width 59 height 13
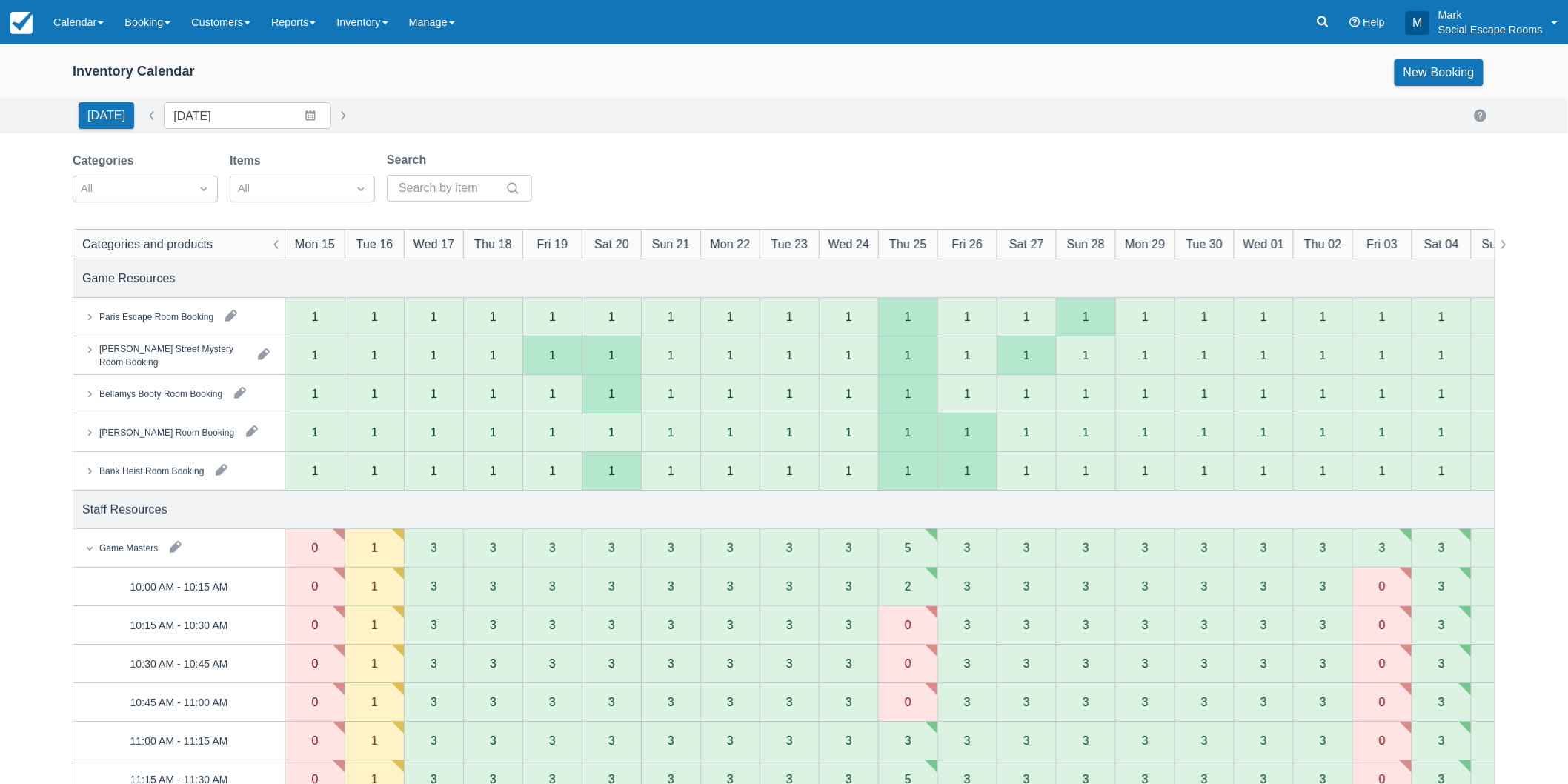
click at [56, 13] on link "Calendar" at bounding box center [78, 22] width 71 height 45
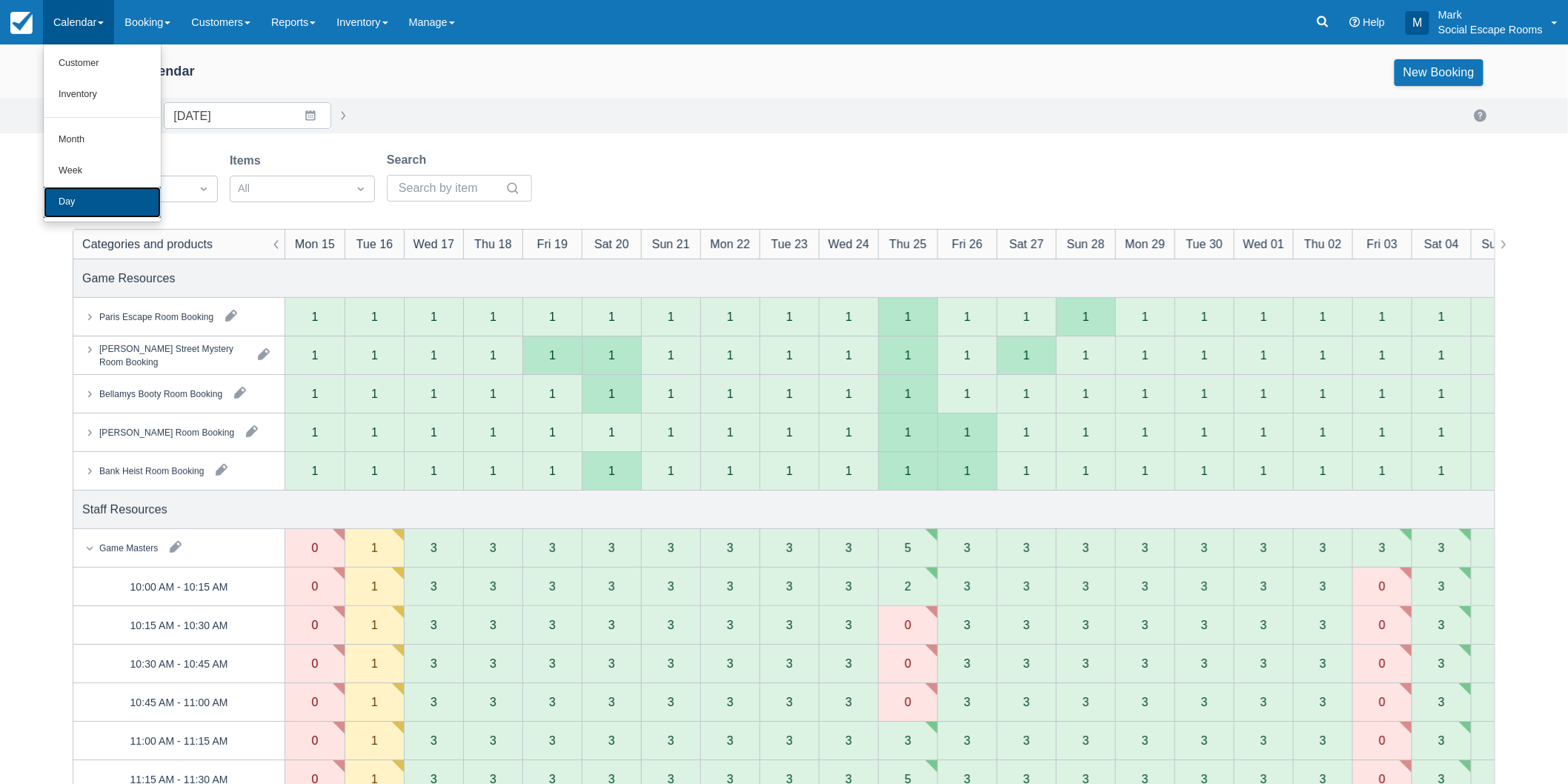
click at [93, 198] on link "Day" at bounding box center [102, 201] width 117 height 31
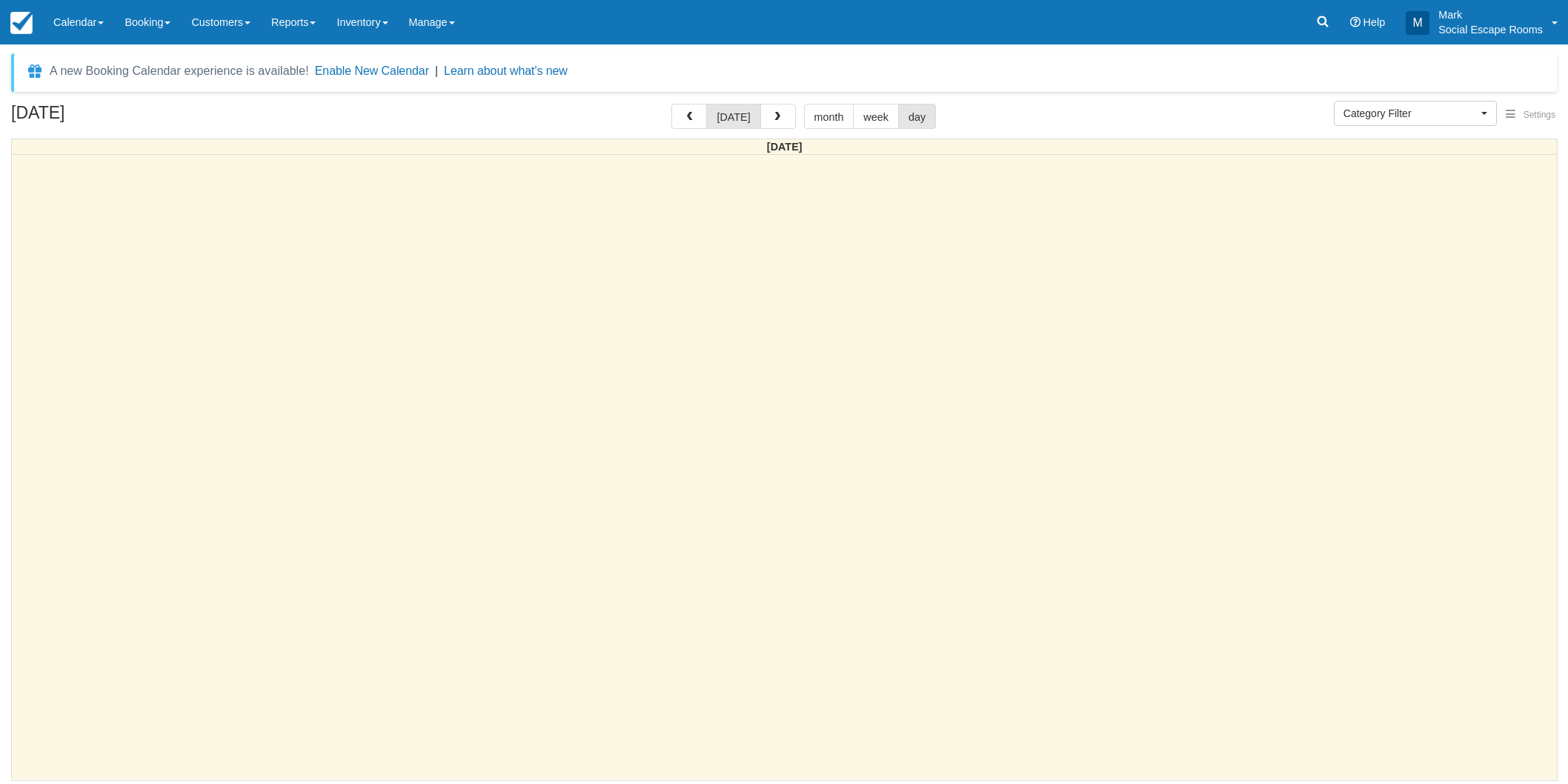
select select
click at [780, 120] on span "button" at bounding box center [784, 117] width 10 height 10
